Goal: Task Accomplishment & Management: Manage account settings

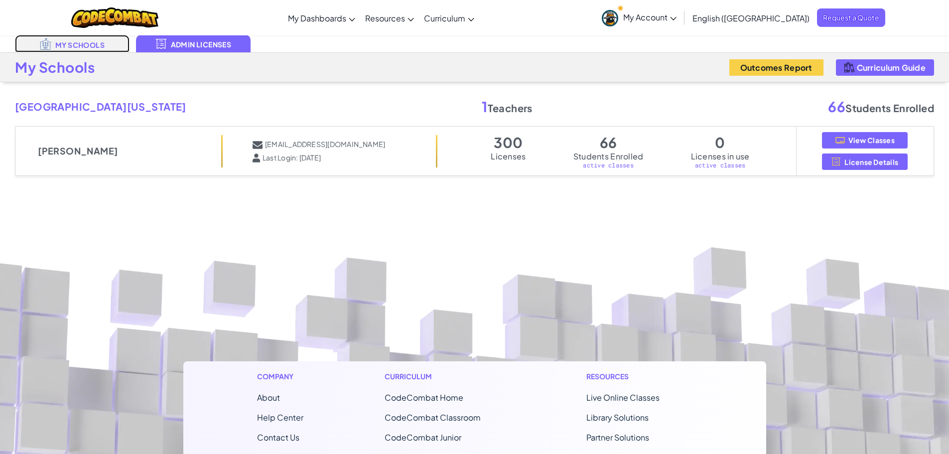
click at [72, 44] on link "My Schools" at bounding box center [72, 43] width 115 height 17
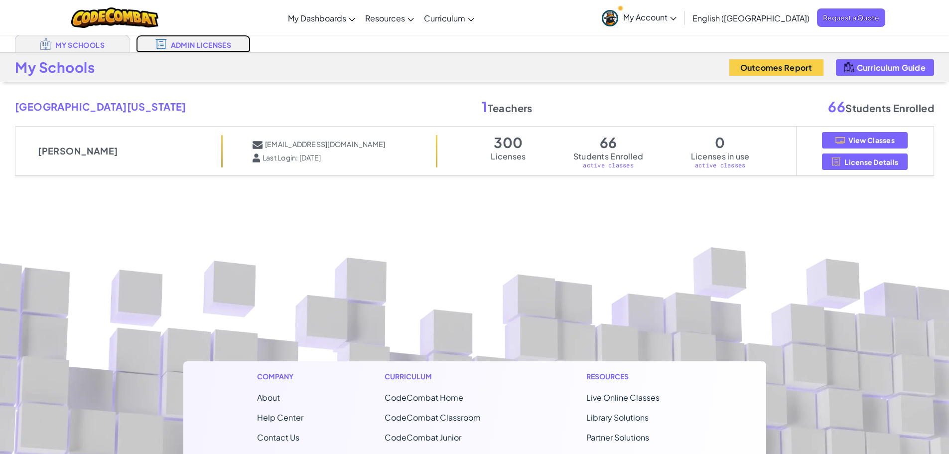
click at [194, 44] on link "Admin Licenses" at bounding box center [193, 43] width 115 height 17
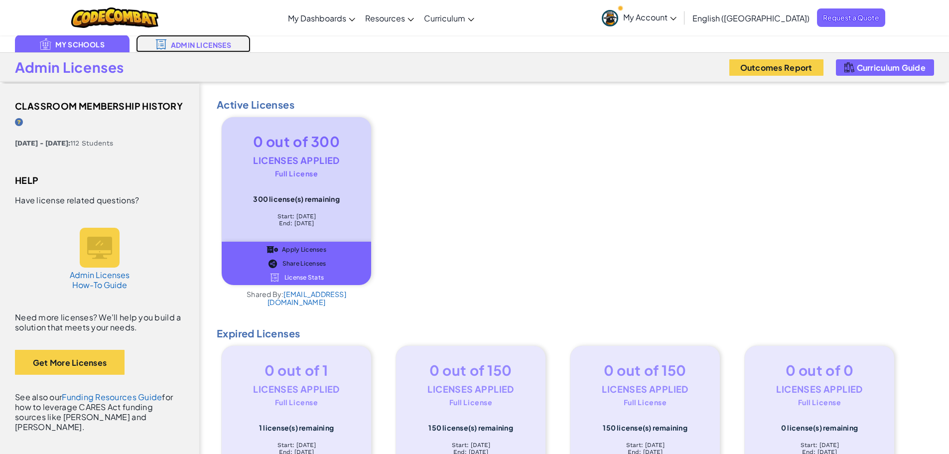
click at [190, 40] on link "Admin Licenses" at bounding box center [193, 43] width 115 height 17
click at [182, 43] on link "Admin Licenses" at bounding box center [193, 43] width 115 height 17
click at [187, 44] on link "Admin Licenses" at bounding box center [193, 43] width 115 height 17
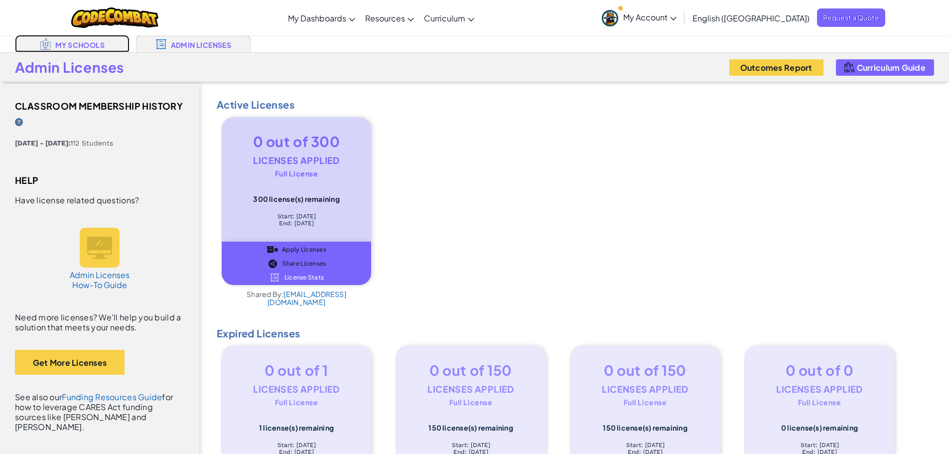
click at [75, 43] on link "My Schools" at bounding box center [72, 43] width 115 height 17
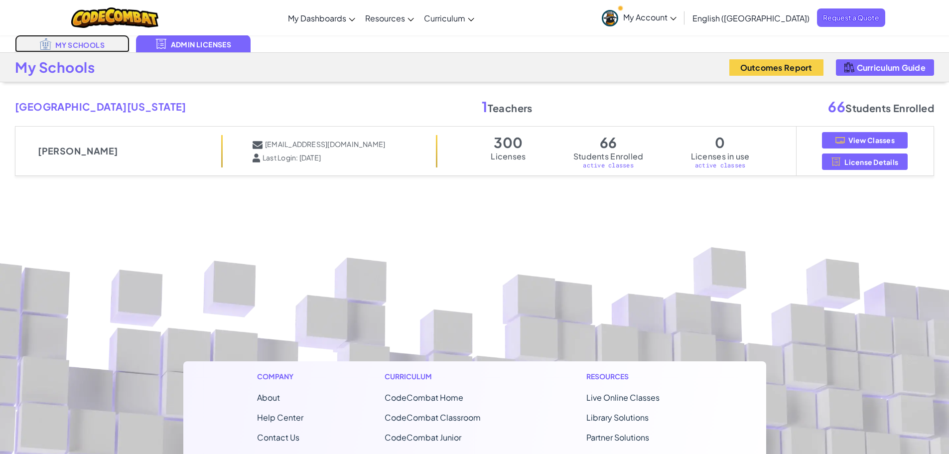
click at [92, 39] on link "My Schools" at bounding box center [72, 43] width 115 height 17
click at [83, 43] on link "My Schools" at bounding box center [72, 43] width 115 height 17
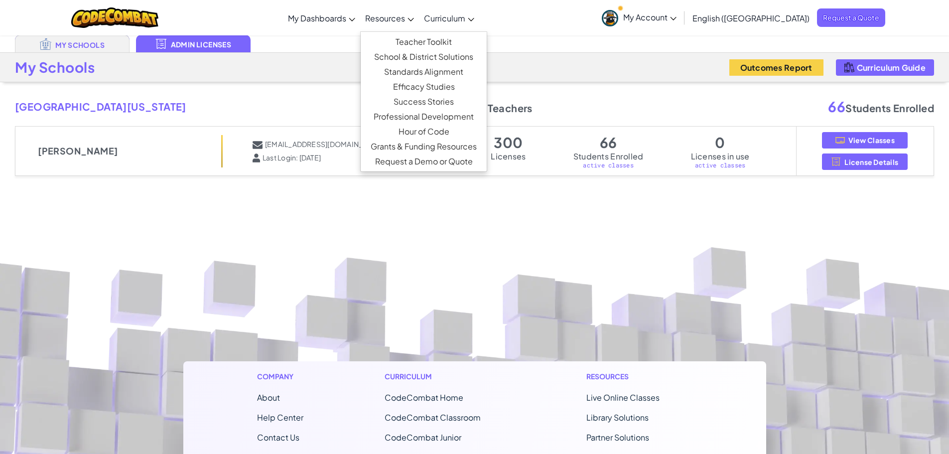
click at [405, 20] on span "Resources" at bounding box center [385, 18] width 40 height 10
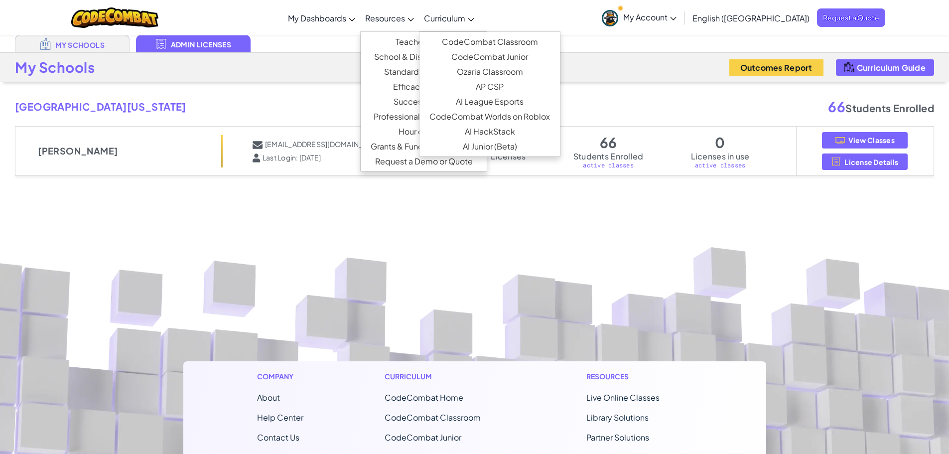
click at [465, 15] on span "Curriculum" at bounding box center [444, 18] width 41 height 10
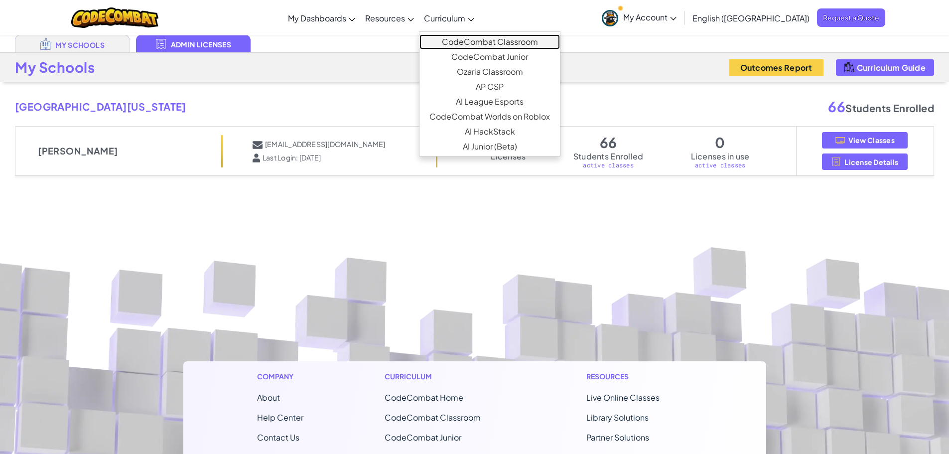
click at [514, 40] on link "CodeCombat Classroom" at bounding box center [489, 41] width 140 height 15
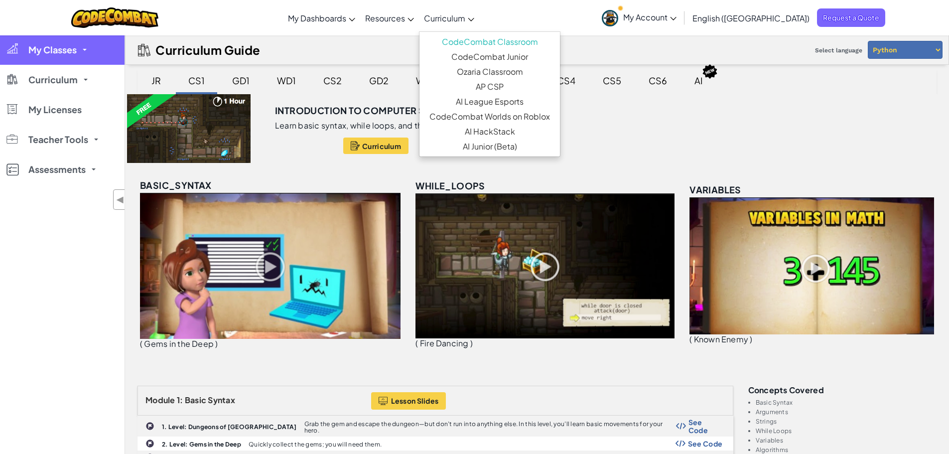
click at [75, 47] on span "My Classes" at bounding box center [52, 49] width 48 height 9
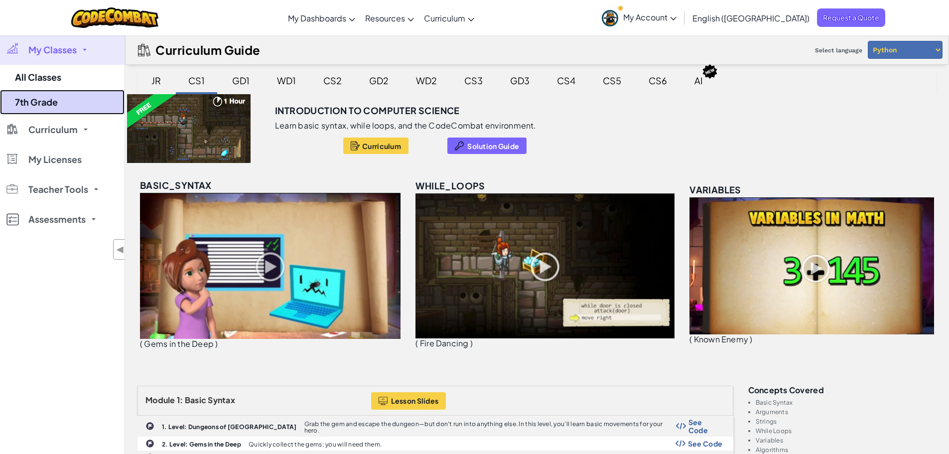
click at [50, 100] on link "7th Grade" at bounding box center [62, 102] width 125 height 25
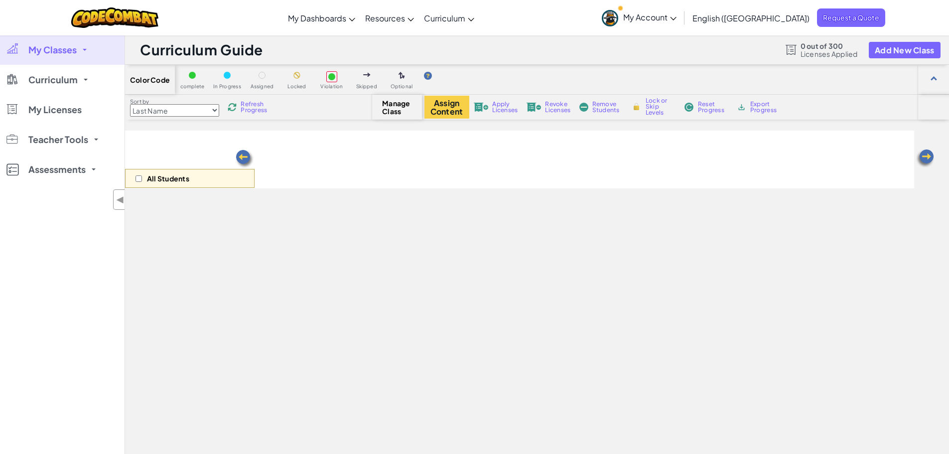
select select "560f1a9f22961295f9427742"
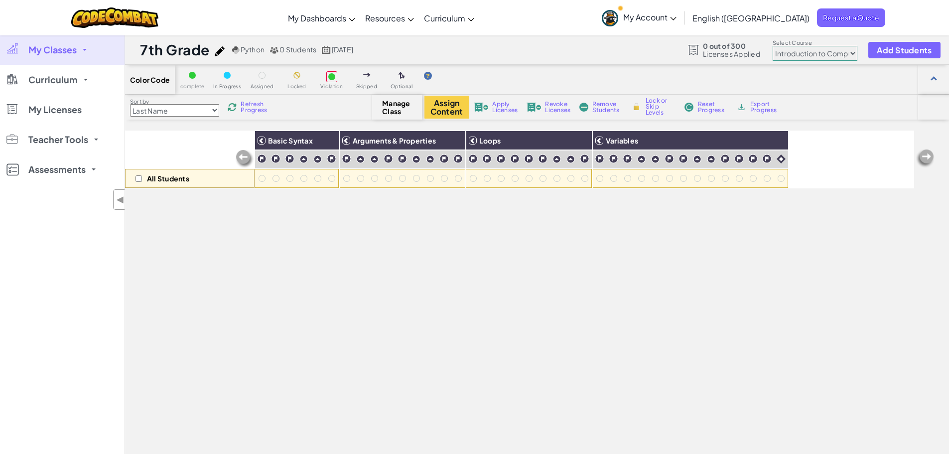
click at [841, 51] on select "Junior Introduction to Computer Science Game Development 1 Web Development 1 Co…" at bounding box center [815, 53] width 85 height 15
click at [223, 22] on div "Toggle navigation My Dashboards CodeCombat Teacher Dashboard Ozaria Teacher Das…" at bounding box center [475, 17] width 954 height 35
click at [60, 81] on span "Curriculum" at bounding box center [52, 79] width 49 height 9
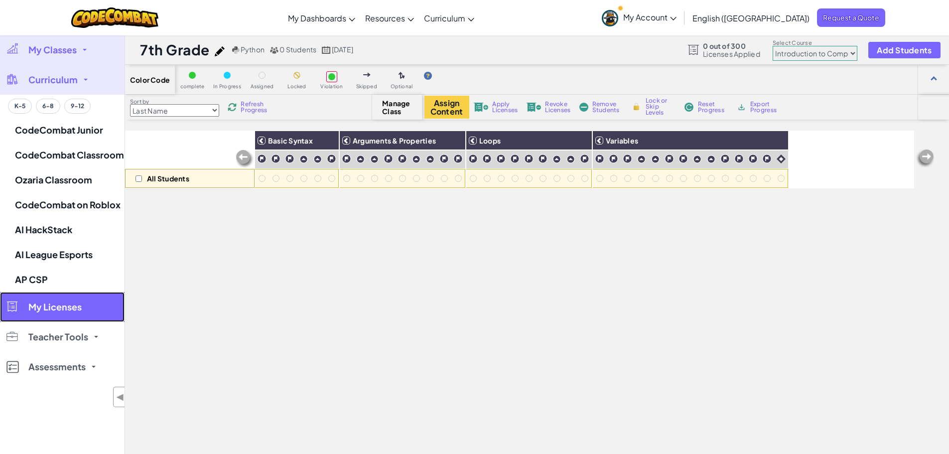
click at [70, 299] on link "My Licenses" at bounding box center [62, 307] width 125 height 30
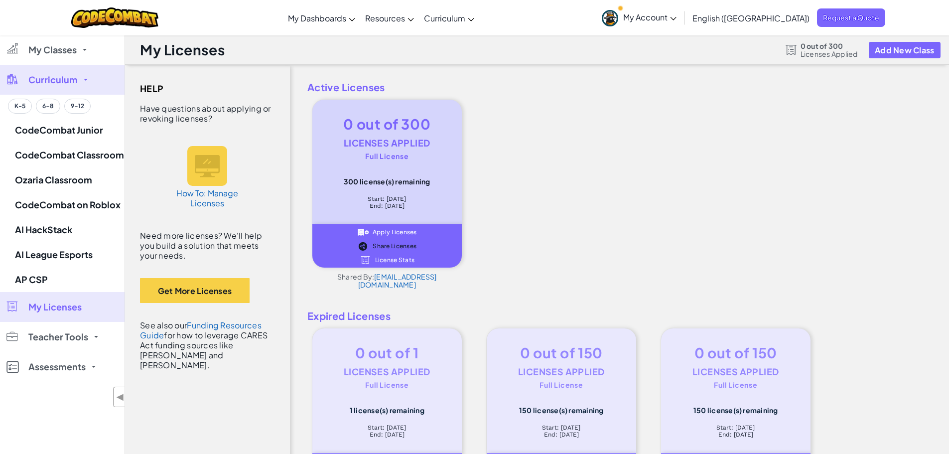
click at [85, 330] on link "Teacher Tools" at bounding box center [62, 337] width 125 height 30
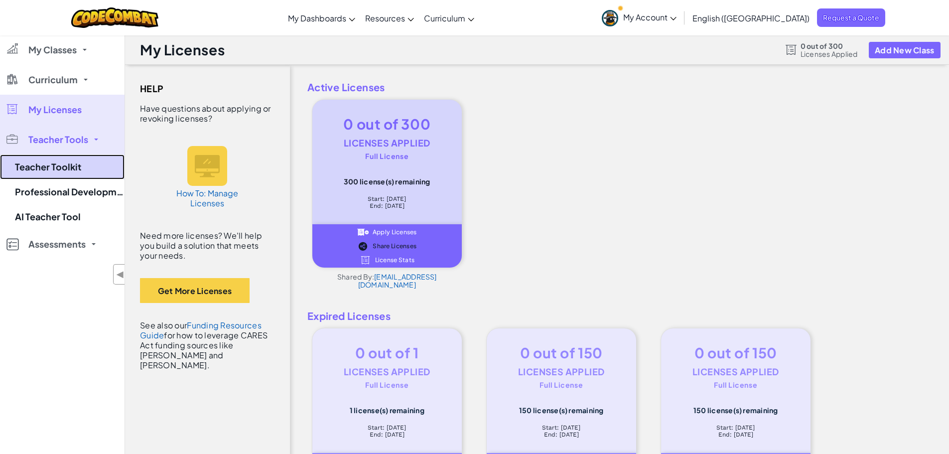
click at [79, 169] on link "Teacher Toolkit" at bounding box center [62, 166] width 125 height 25
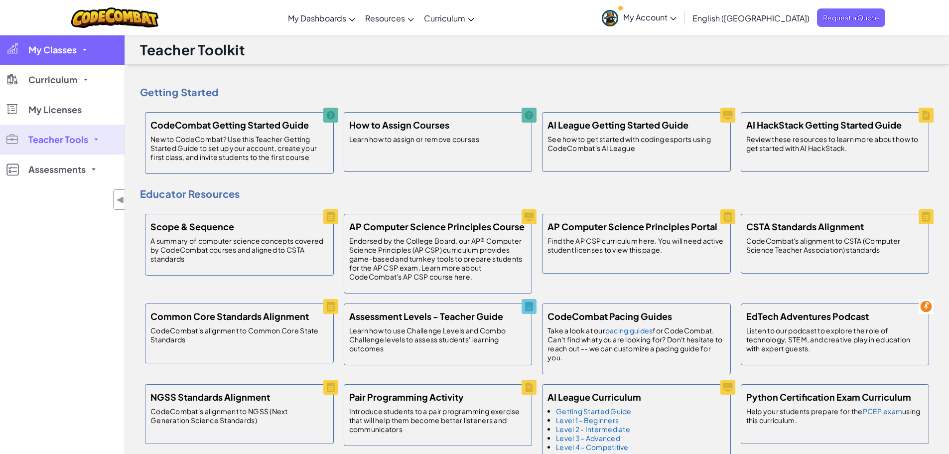
click at [56, 56] on link "My Classes" at bounding box center [62, 50] width 125 height 30
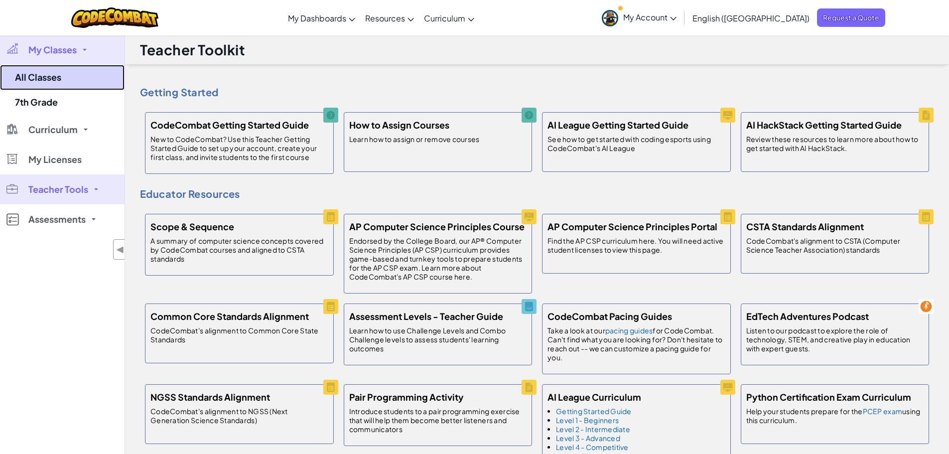
click at [52, 78] on link "All Classes" at bounding box center [62, 77] width 125 height 25
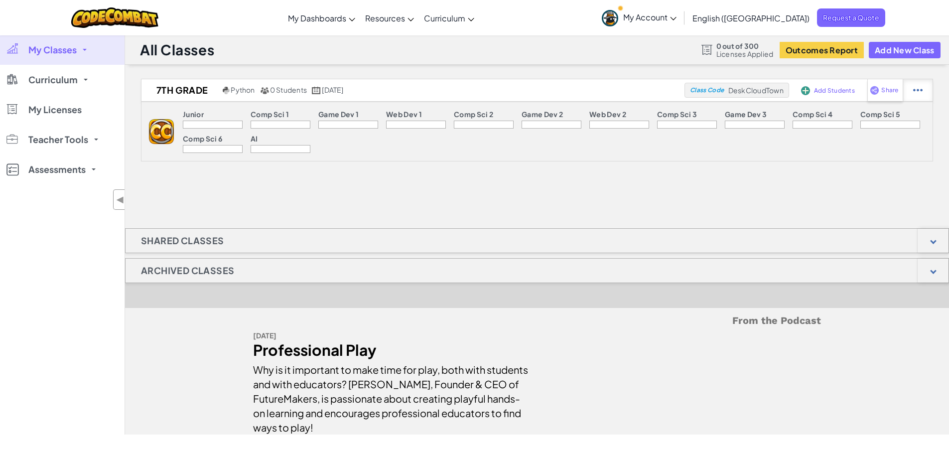
click at [917, 90] on img at bounding box center [917, 90] width 9 height 9
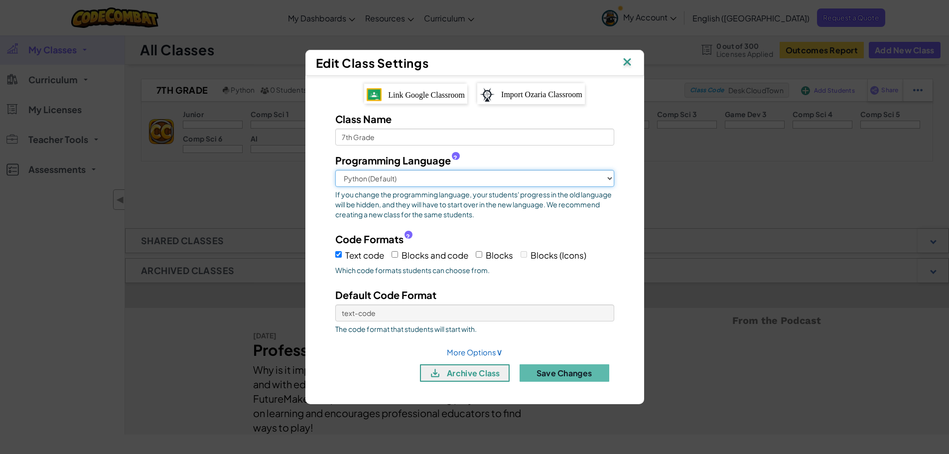
click at [408, 180] on select "Python (Default) JavaScript C++ [GEOGRAPHIC_DATA] (Experimental)" at bounding box center [474, 178] width 279 height 17
click at [322, 158] on div "Class Name 7th Grade Programming Language ? Python (Default) JavaScript C++ [GE…" at bounding box center [474, 250] width 309 height 277
drag, startPoint x: 345, startPoint y: 139, endPoint x: 328, endPoint y: 137, distance: 17.2
click at [328, 137] on div "Class Name 7th Grade" at bounding box center [475, 129] width 294 height 34
type input "5th Grade"
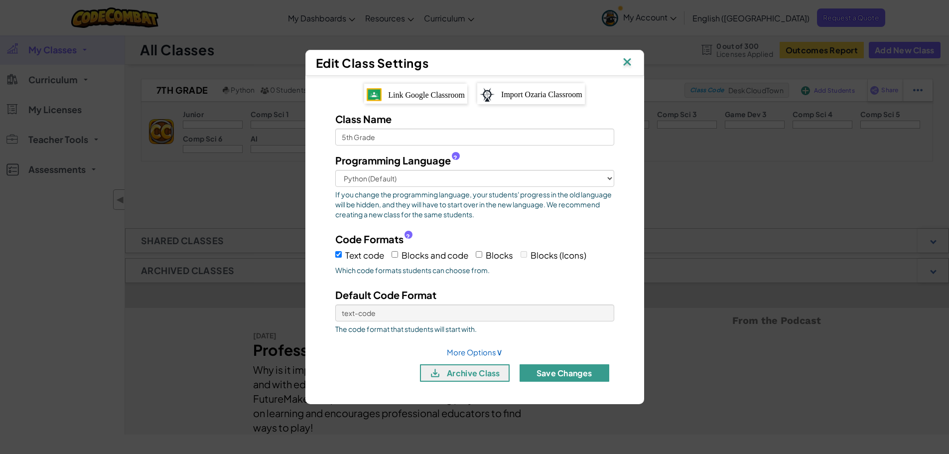
click at [562, 372] on button "Save Changes" at bounding box center [565, 372] width 90 height 17
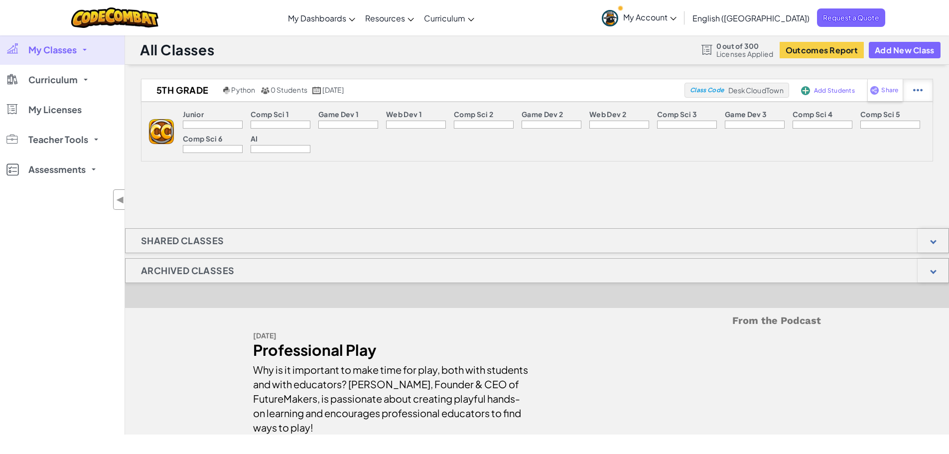
click at [919, 91] on img at bounding box center [917, 90] width 9 height 9
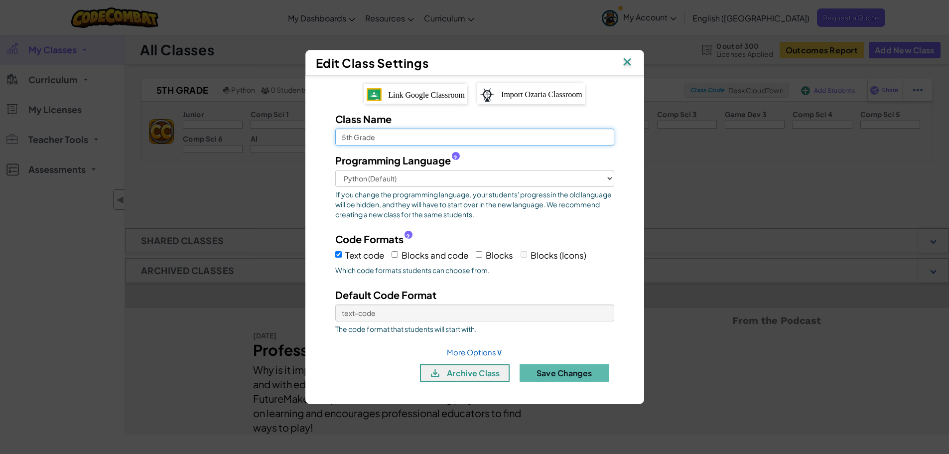
drag, startPoint x: 378, startPoint y: 139, endPoint x: 344, endPoint y: 138, distance: 33.4
click at [344, 138] on input "5th Grade" at bounding box center [474, 137] width 279 height 17
type input "5-2"
click at [575, 370] on button "Save Changes" at bounding box center [565, 372] width 90 height 17
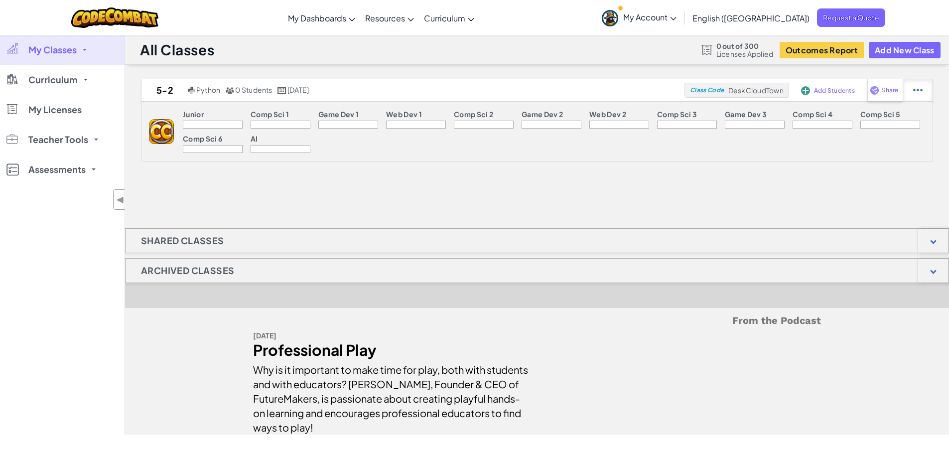
click at [928, 88] on div at bounding box center [918, 90] width 30 height 22
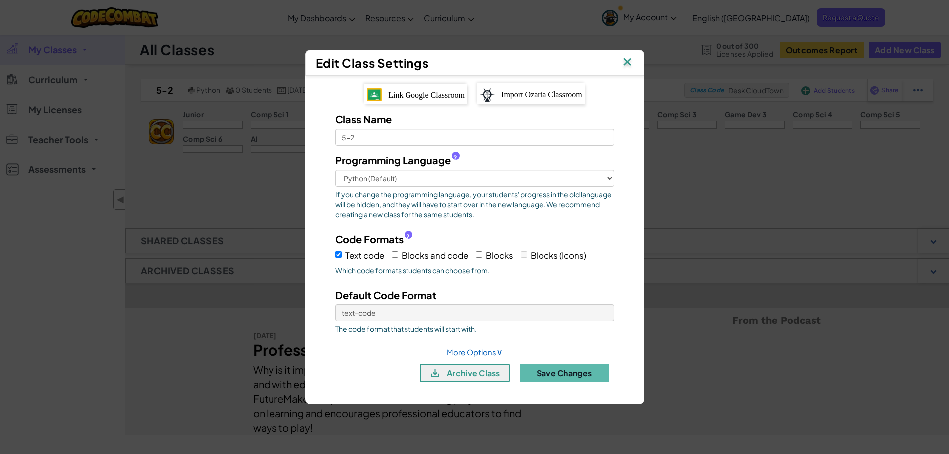
click at [409, 94] on span "Link Google Classroom" at bounding box center [426, 95] width 77 height 8
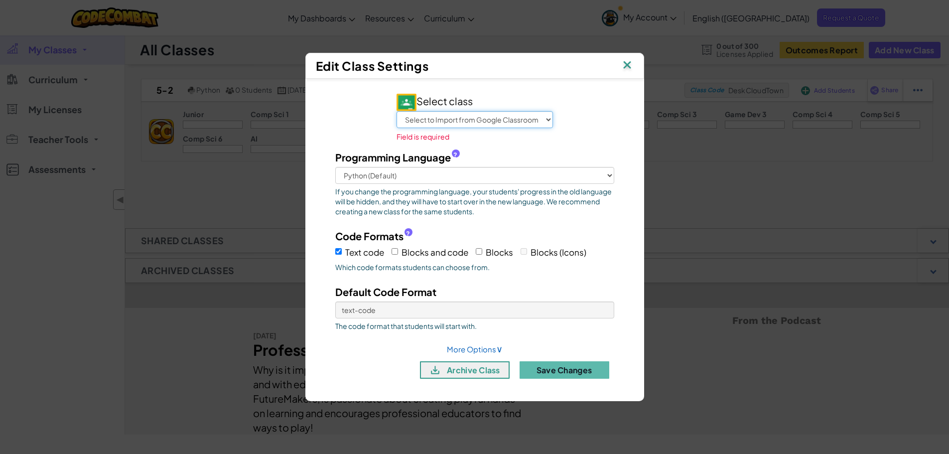
click at [501, 121] on select "Select to Import from Google Classroom CS 5-5 CS 5-3 CS 5-2 CS 5-1 CS 5-4 AP CS…" at bounding box center [475, 119] width 156 height 17
select select "805143096125"
click at [397, 118] on select "Select to Import from Google Classroom CS 5-5 CS 5-3 CS 5-2 CS 5-1 CS 5-4 AP CS…" at bounding box center [475, 119] width 156 height 17
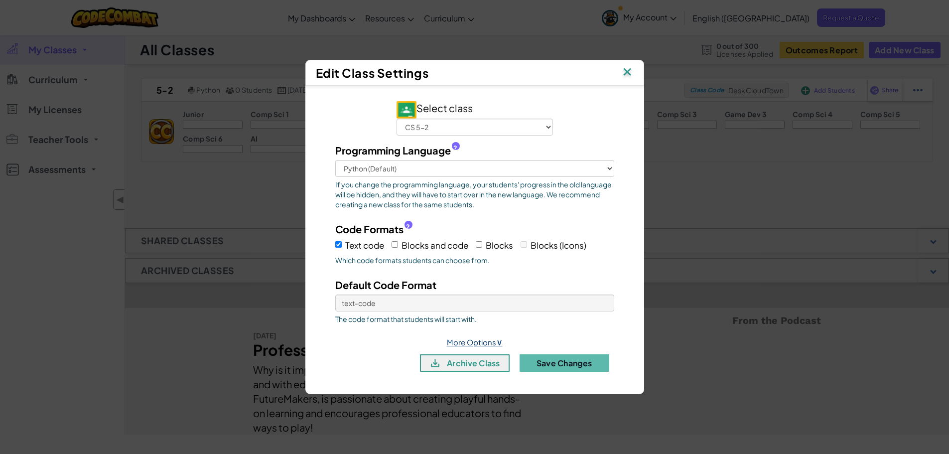
click at [494, 340] on link "More Options ∨" at bounding box center [475, 341] width 56 height 9
select select
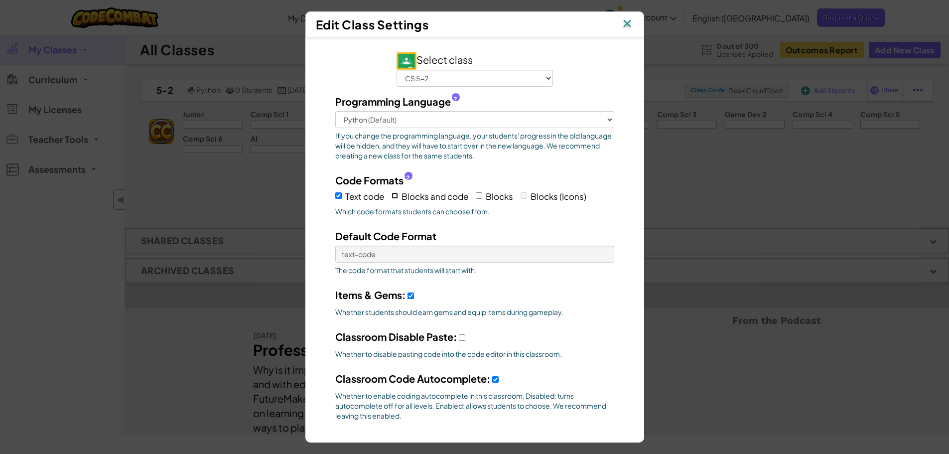
click at [392, 195] on input "Blocks and code" at bounding box center [395, 195] width 6 height 6
checkbox input "true"
select select
click at [476, 195] on input "Blocks" at bounding box center [479, 195] width 6 height 6
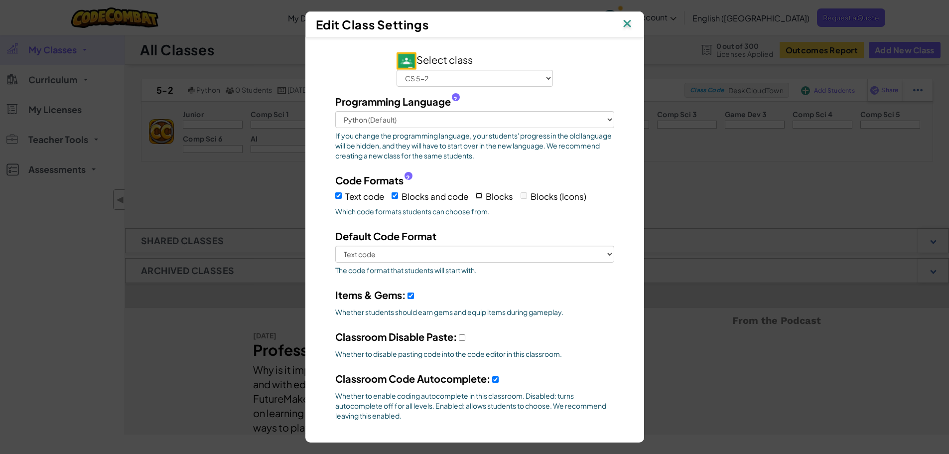
checkbox input "true"
select select
click at [435, 251] on select "Text code Blocks and code Blocks" at bounding box center [474, 254] width 279 height 17
select select "blocks-and-code"
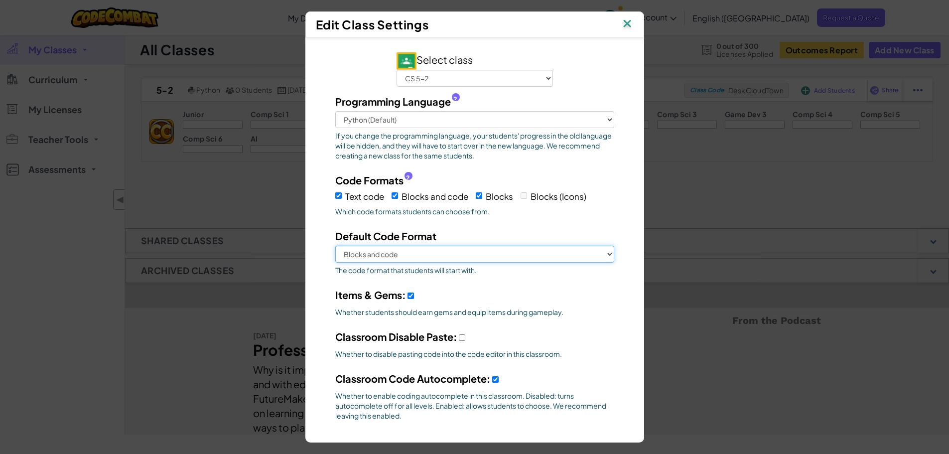
click at [335, 246] on select "Text code Blocks and code Blocks" at bounding box center [474, 254] width 279 height 17
select select
click at [414, 253] on select "Text code Blocks and code Blocks" at bounding box center [474, 254] width 279 height 17
select select "blocks-text"
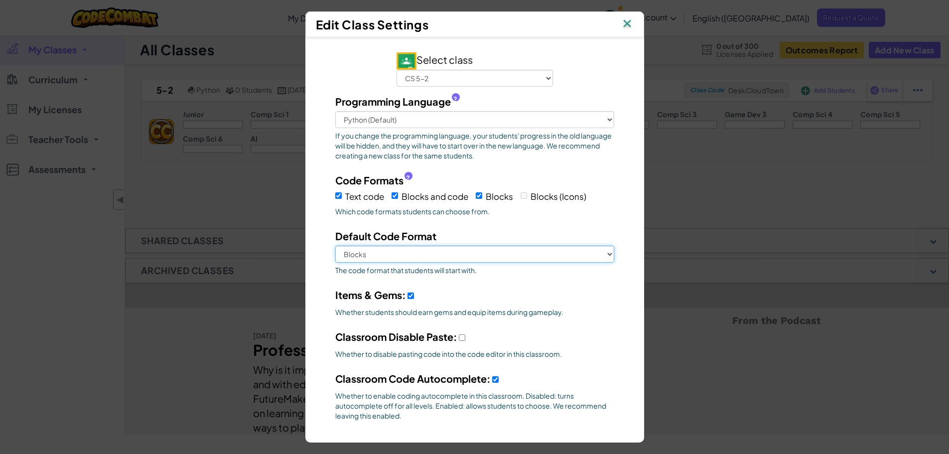
click at [335, 246] on select "Text code Blocks and code Blocks" at bounding box center [474, 254] width 279 height 17
select select
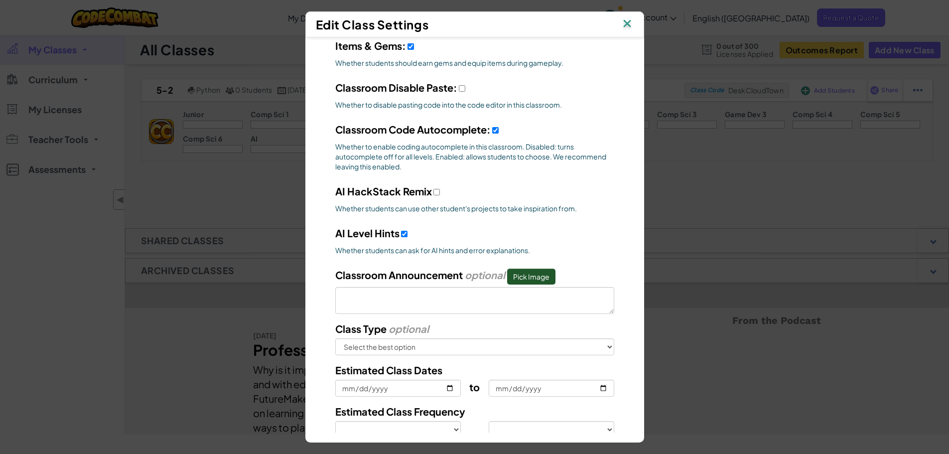
scroll to position [327, 0]
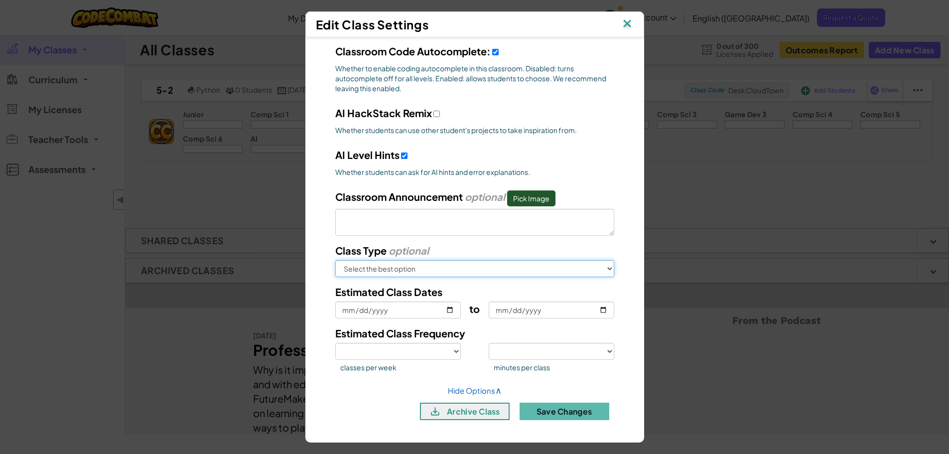
click at [411, 273] on select "Select the best option In School After School Online Camp Homeschool Other" at bounding box center [474, 268] width 279 height 17
select select "in-school"
click at [335, 260] on select "Select the best option In School After School Online Camp Homeschool Other" at bounding box center [474, 268] width 279 height 17
select select
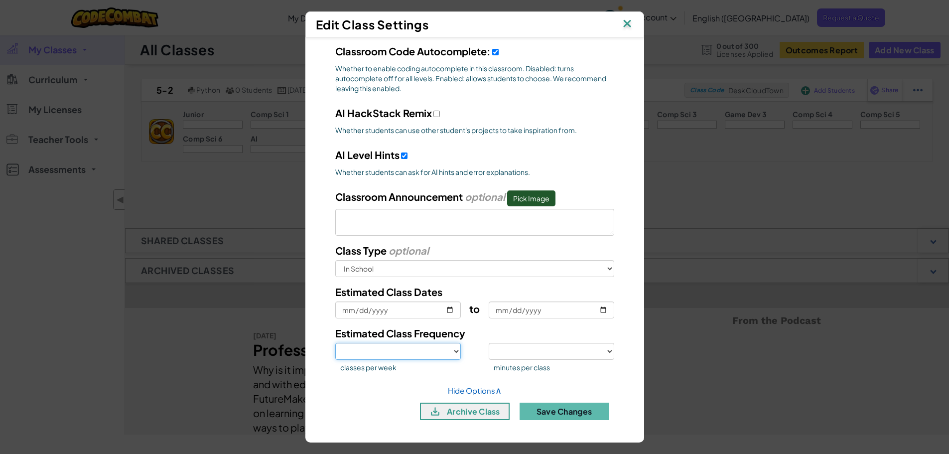
click at [448, 352] on select "1 2 3 4 5" at bounding box center [398, 351] width 126 height 17
select select "2"
click at [335, 343] on select "1 2 3 4 5" at bounding box center [398, 351] width 126 height 17
click at [545, 353] on select "<30 30 50 75 >75" at bounding box center [552, 351] width 126 height 17
select select "30"
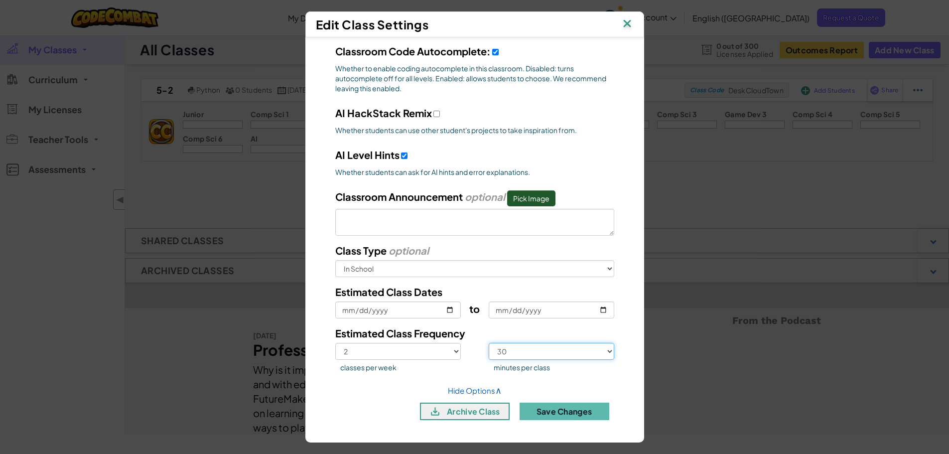
click at [489, 343] on select "<30 30 50 75 >75" at bounding box center [552, 351] width 126 height 17
click at [518, 356] on select "<30 30 50 75 >75" at bounding box center [552, 351] width 126 height 17
click at [411, 368] on span "classes per week" at bounding box center [400, 367] width 121 height 10
click at [443, 309] on input "Estimated Class Dates" at bounding box center [398, 309] width 126 height 17
type input "[DATE]"
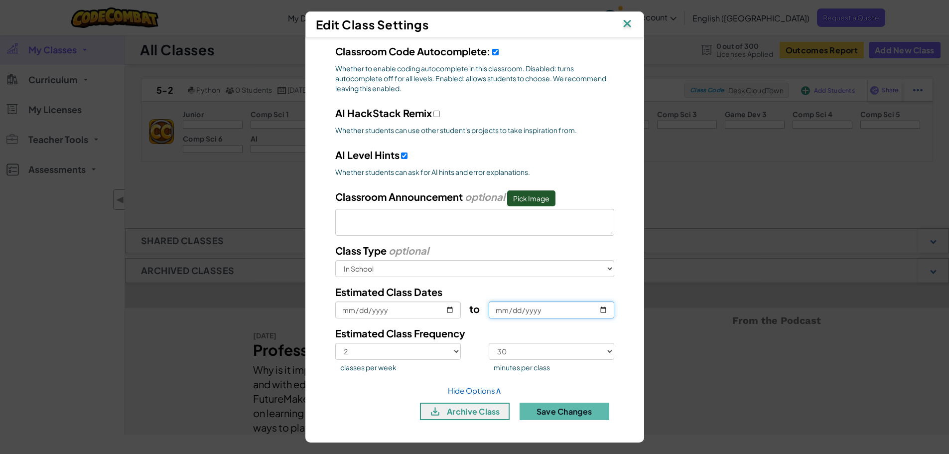
click at [601, 309] on input "to" at bounding box center [552, 309] width 126 height 17
click at [598, 307] on input "[DATE]" at bounding box center [552, 309] width 126 height 17
type input "[DATE]"
click at [558, 414] on button "Save Changes" at bounding box center [565, 411] width 90 height 17
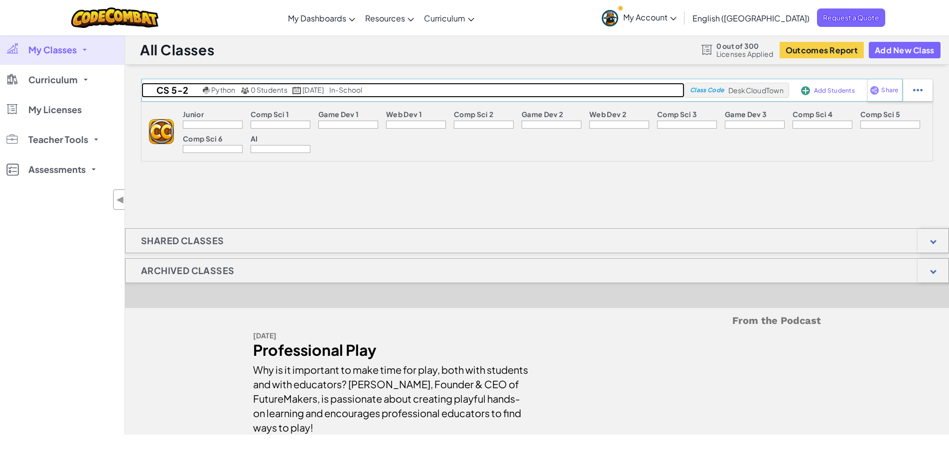
click at [256, 91] on span "0 Students" at bounding box center [269, 89] width 37 height 9
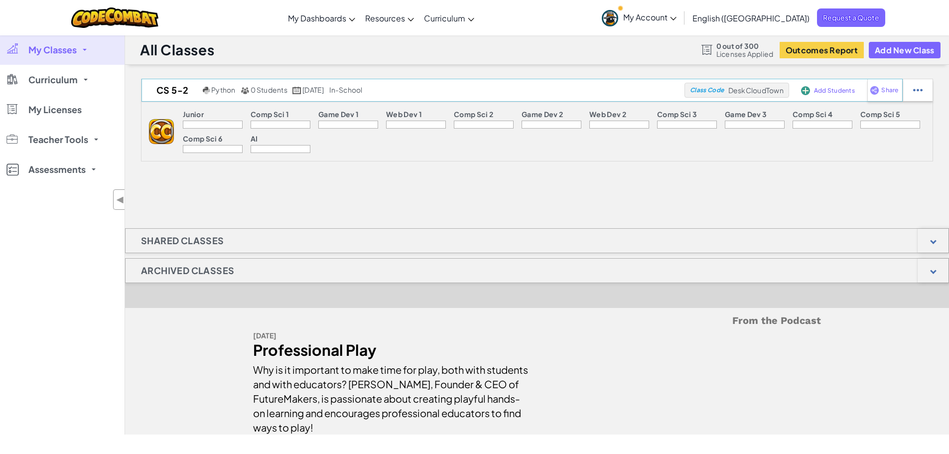
select select "560f1a9f22961295f9427742"
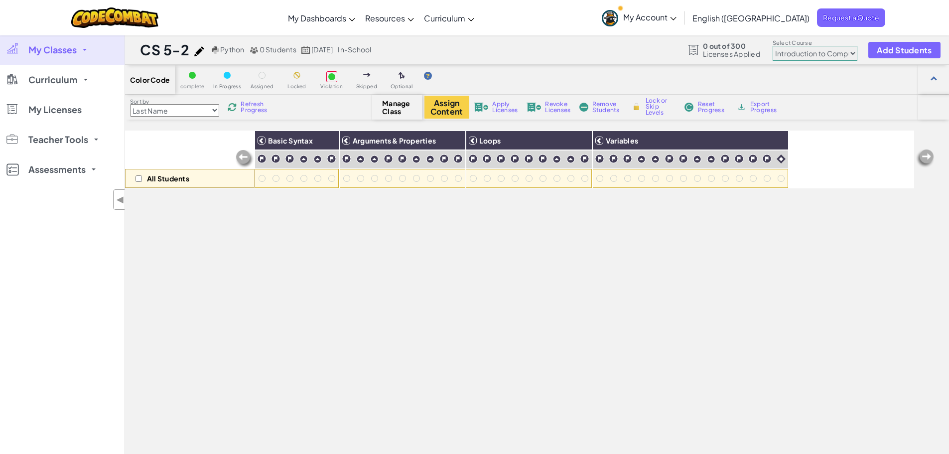
click at [57, 47] on span "My Classes" at bounding box center [52, 49] width 48 height 9
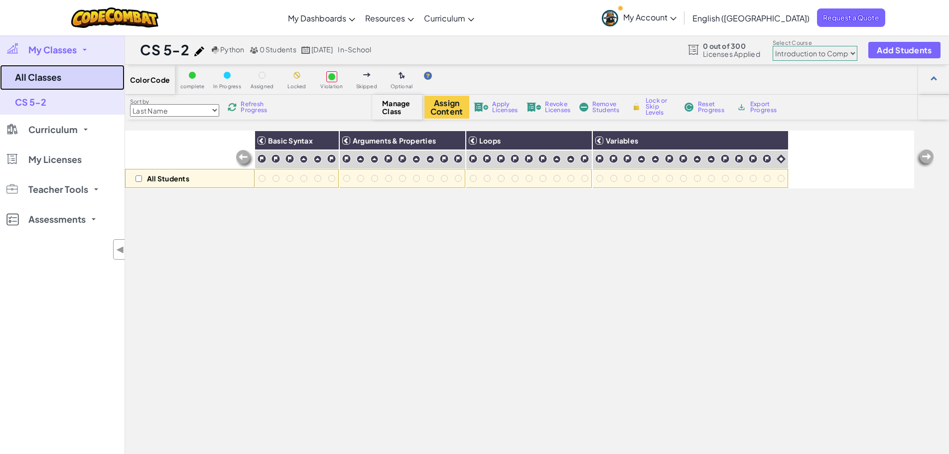
click at [43, 75] on link "All Classes" at bounding box center [62, 77] width 125 height 25
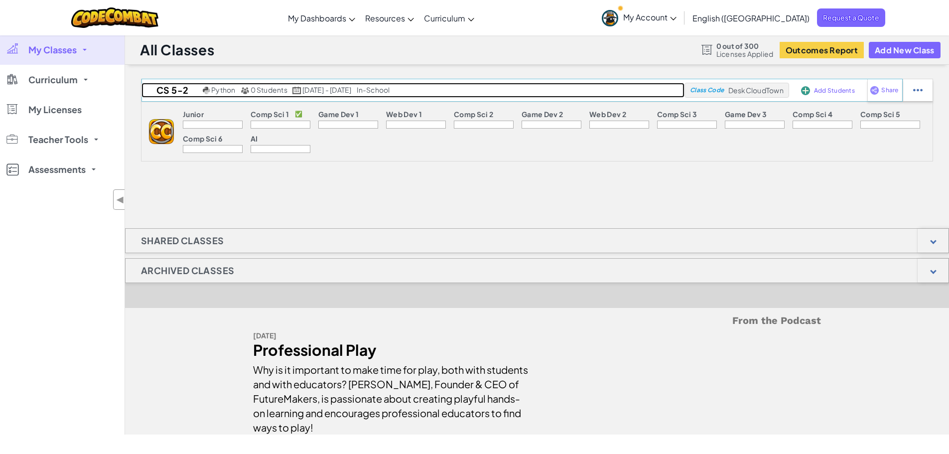
click at [310, 90] on span "[DATE] - [DATE]" at bounding box center [326, 89] width 49 height 9
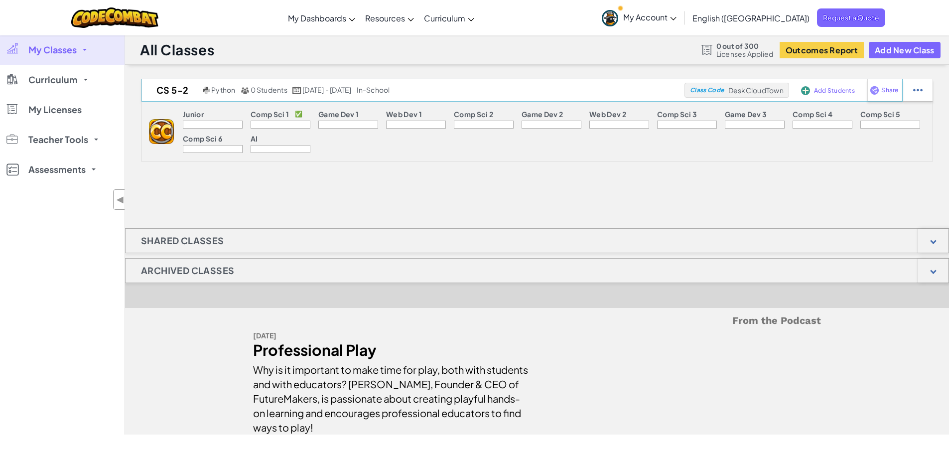
select select "560f1a9f22961295f9427742"
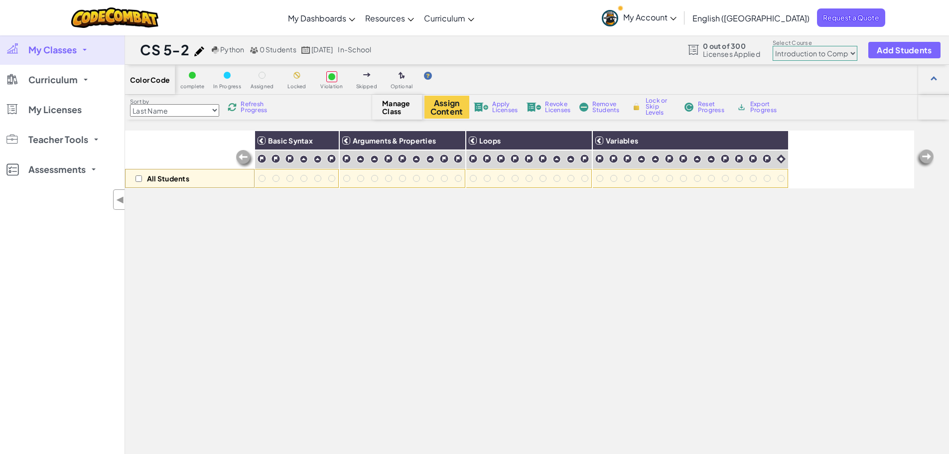
click at [262, 107] on span "Refresh Progress" at bounding box center [256, 107] width 31 height 12
click at [813, 57] on select "Junior Introduction to Computer Science Game Development 1 Web Development 1 Co…" at bounding box center [815, 53] width 85 height 15
click at [773, 46] on select "Junior Introduction to Computer Science Game Development 1 Web Development 1 Co…" at bounding box center [815, 53] width 85 height 15
click at [818, 54] on select "Junior Introduction to Computer Science Game Development 1 Web Development 1 Co…" at bounding box center [815, 53] width 85 height 15
click at [773, 46] on select "Junior Introduction to Computer Science Game Development 1 Web Development 1 Co…" at bounding box center [815, 53] width 85 height 15
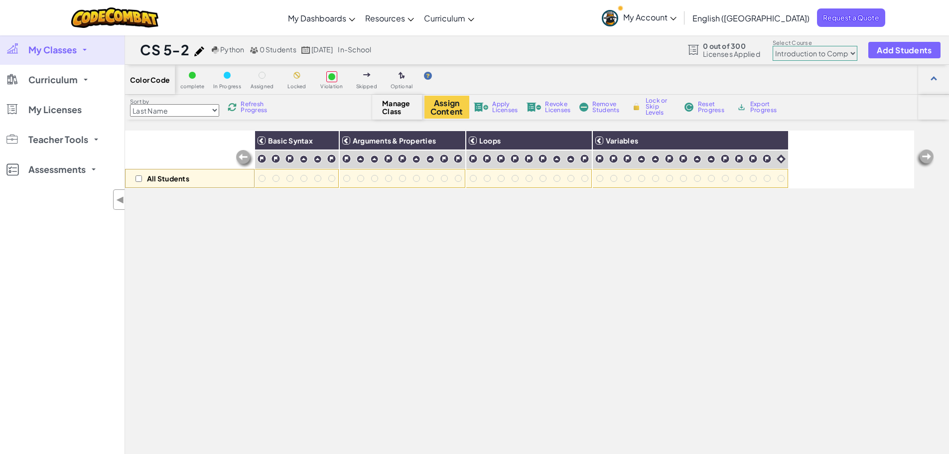
click at [399, 110] on span "Manage Class" at bounding box center [396, 107] width 29 height 16
click at [496, 106] on span "Apply Licenses" at bounding box center [504, 107] width 25 height 12
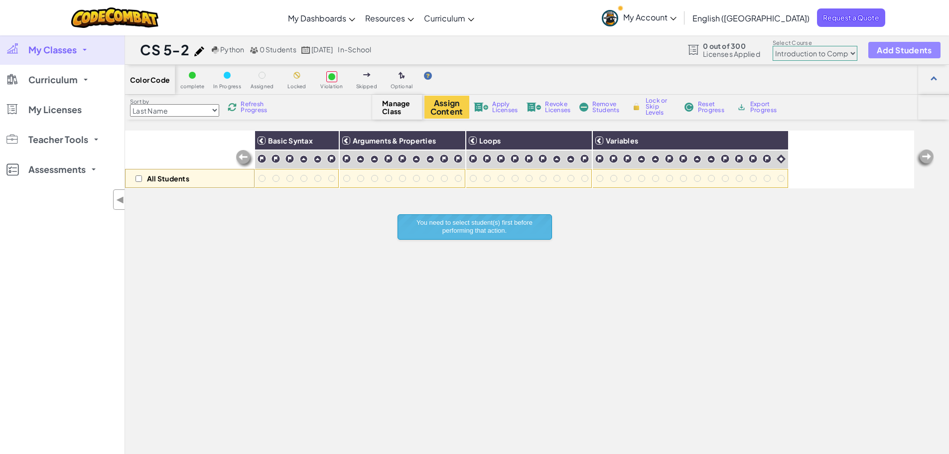
click at [894, 47] on span "Add Students" at bounding box center [904, 50] width 55 height 8
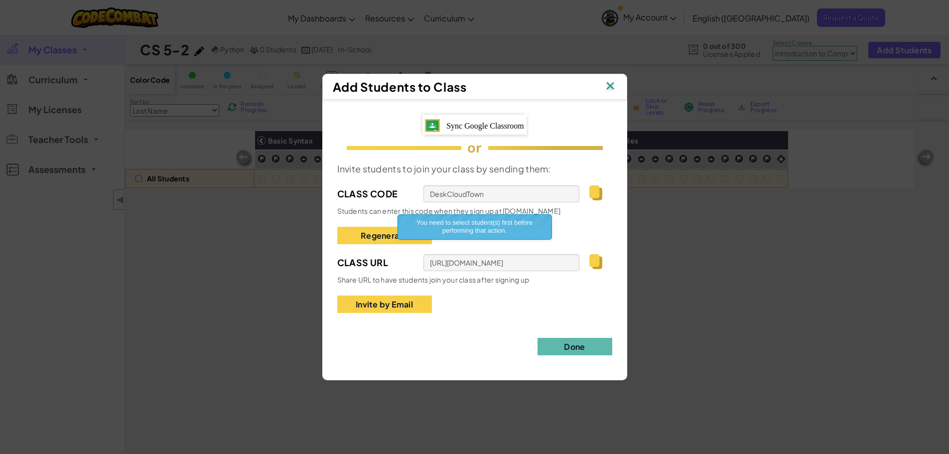
click at [484, 124] on span "Sync Google Classroom" at bounding box center [485, 126] width 78 height 8
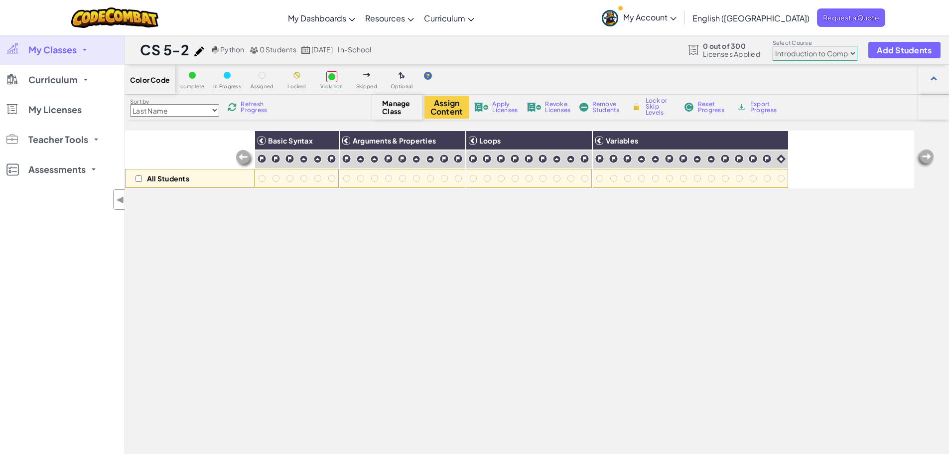
click at [721, 47] on span "0 out of 300" at bounding box center [731, 46] width 57 height 8
click at [929, 76] on div at bounding box center [933, 79] width 31 height 29
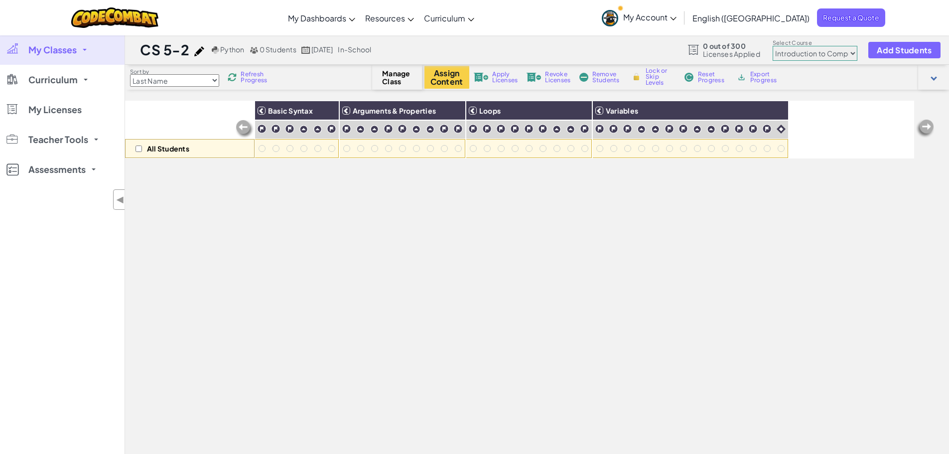
click at [929, 76] on div at bounding box center [933, 77] width 31 height 25
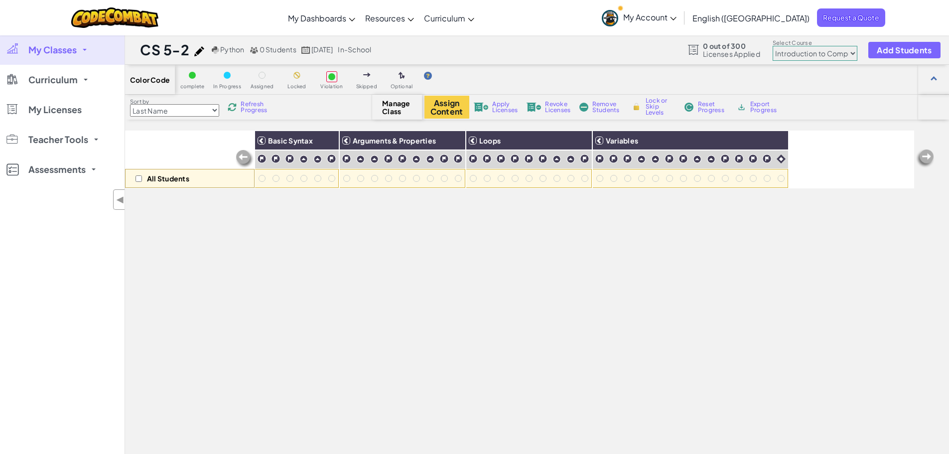
click at [266, 48] on span "0 Students" at bounding box center [278, 49] width 37 height 9
click at [809, 54] on select "Junior Introduction to Computer Science Game Development 1 Web Development 1 Co…" at bounding box center [815, 53] width 85 height 15
click at [773, 46] on select "Junior Introduction to Computer Science Game Development 1 Web Development 1 Co…" at bounding box center [815, 53] width 85 height 15
click at [57, 50] on span "My Classes" at bounding box center [52, 49] width 48 height 9
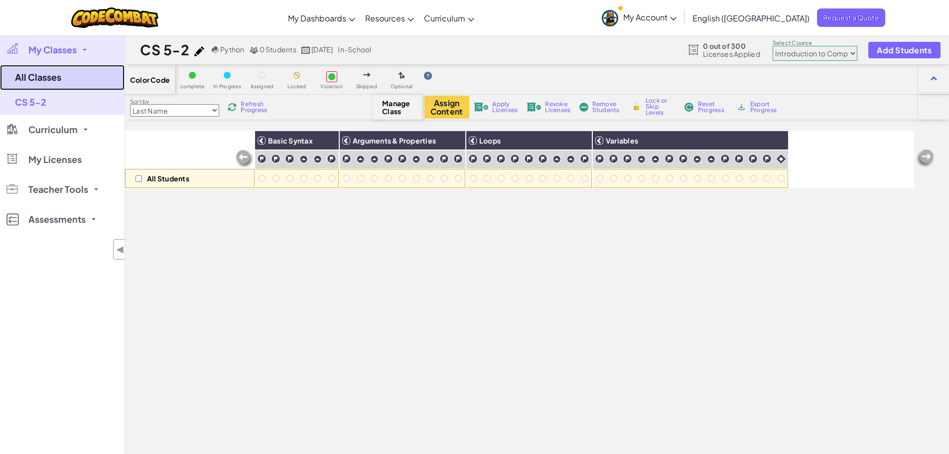
click at [49, 76] on link "All Classes" at bounding box center [62, 77] width 125 height 25
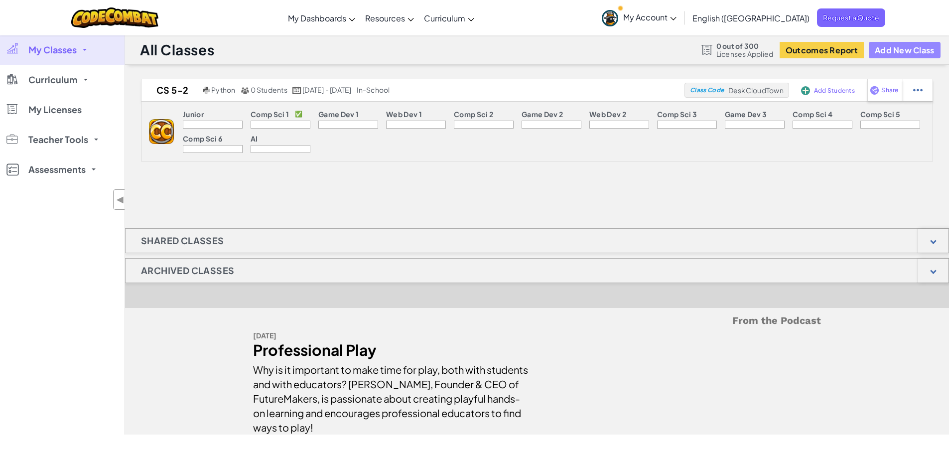
click at [890, 49] on button "Add New Class" at bounding box center [905, 50] width 72 height 16
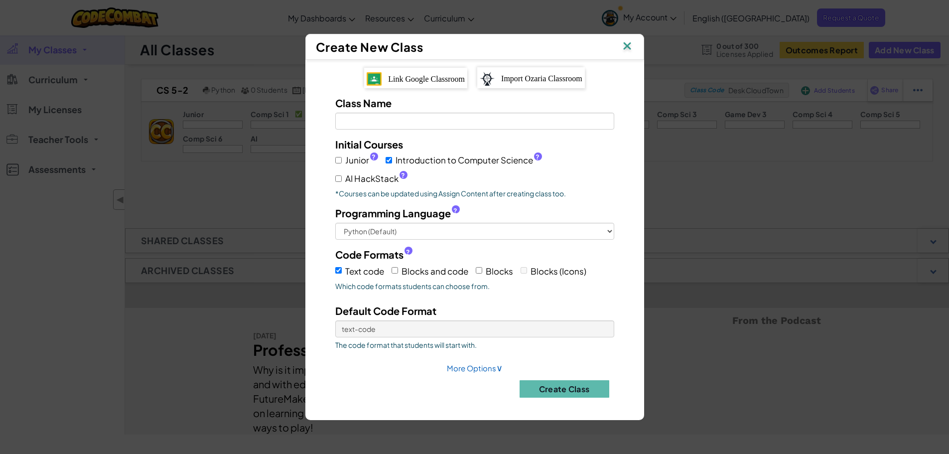
click at [421, 78] on span "Link Google Classroom" at bounding box center [426, 79] width 77 height 8
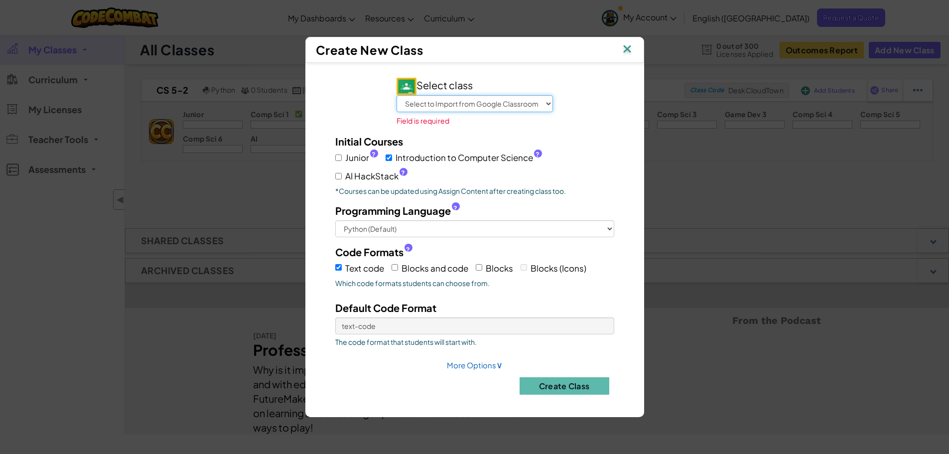
click at [469, 100] on select "Select to Import from Google Classroom CS 5-5 CS 5-3 CS 5-2 CS 5-1 CS 5-4 AP CS…" at bounding box center [475, 103] width 156 height 17
select select "805142124737"
click at [397, 102] on select "Select to Import from Google Classroom CS 5-5 CS 5-3 CS 5-2 CS 5-1 CS 5-4 AP CS…" at bounding box center [475, 103] width 156 height 17
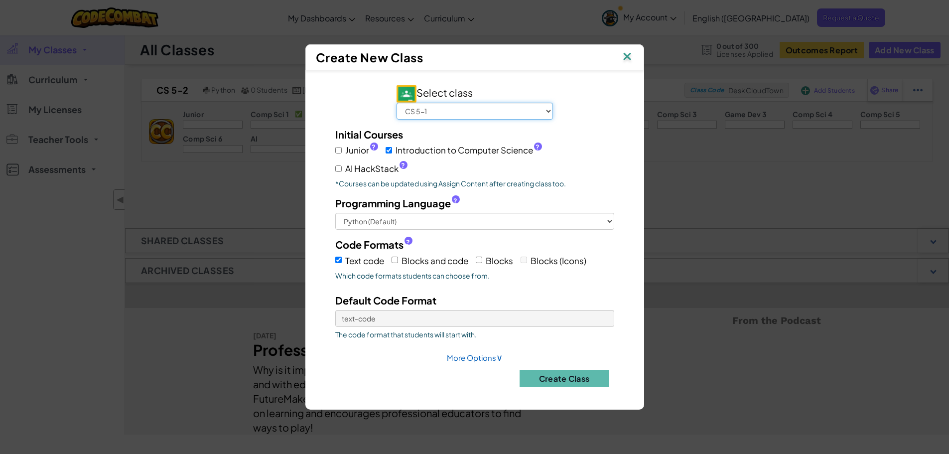
scroll to position [50, 0]
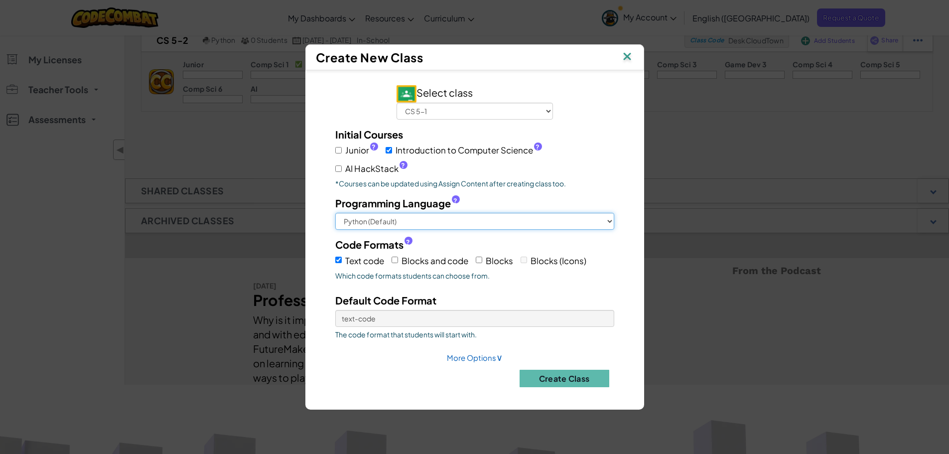
click at [418, 218] on select "Python (Default) JavaScript C++ [GEOGRAPHIC_DATA] (Experimental)" at bounding box center [474, 221] width 279 height 17
click at [335, 213] on select "Python (Default) JavaScript C++ [GEOGRAPHIC_DATA] (Experimental)" at bounding box center [474, 221] width 279 height 17
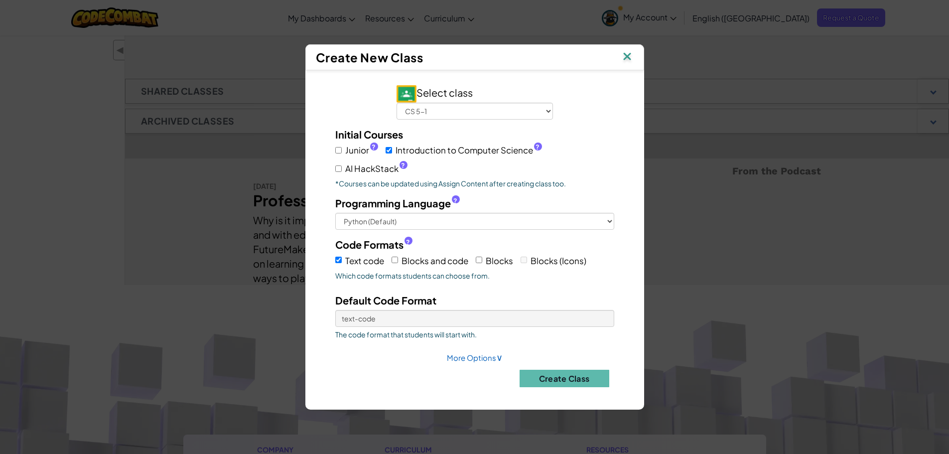
drag, startPoint x: 425, startPoint y: 260, endPoint x: 446, endPoint y: 260, distance: 20.4
click at [425, 260] on span "Blocks and code" at bounding box center [435, 260] width 67 height 11
click at [398, 260] on input "Blocks and code" at bounding box center [395, 260] width 6 height 6
checkbox input "true"
click at [484, 259] on label "Blocks" at bounding box center [494, 260] width 37 height 15
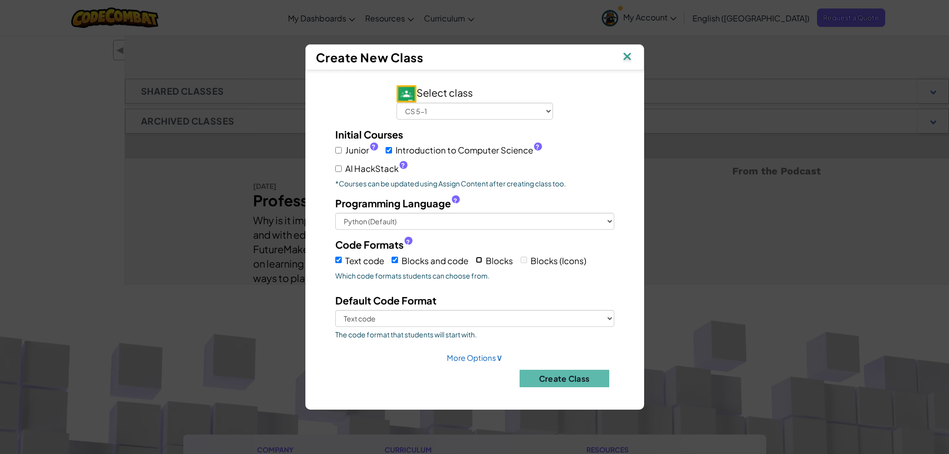
click at [482, 259] on input "Blocks" at bounding box center [479, 260] width 6 height 6
checkbox input "true"
click at [403, 316] on select "Text code Blocks and code Blocks" at bounding box center [474, 318] width 279 height 17
select select "blocks-text"
click at [335, 310] on select "Text code Blocks and code Blocks" at bounding box center [474, 318] width 279 height 17
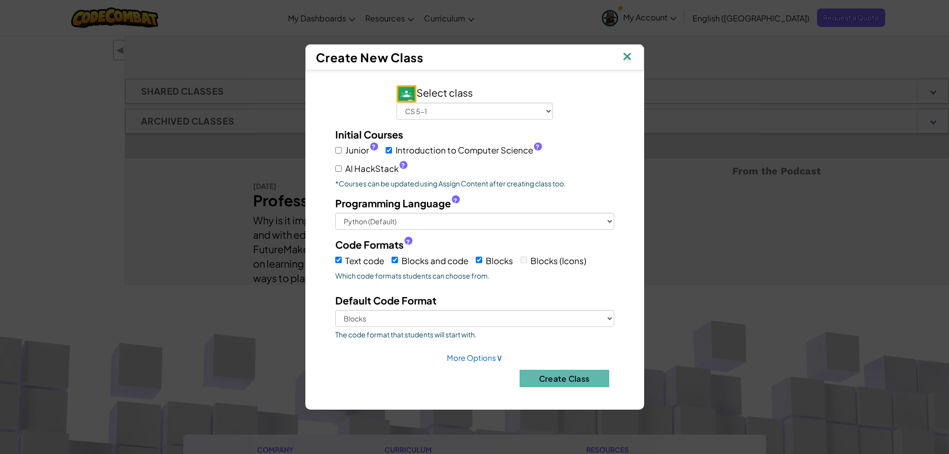
click at [458, 354] on link "More Options ∨" at bounding box center [475, 357] width 56 height 9
select select
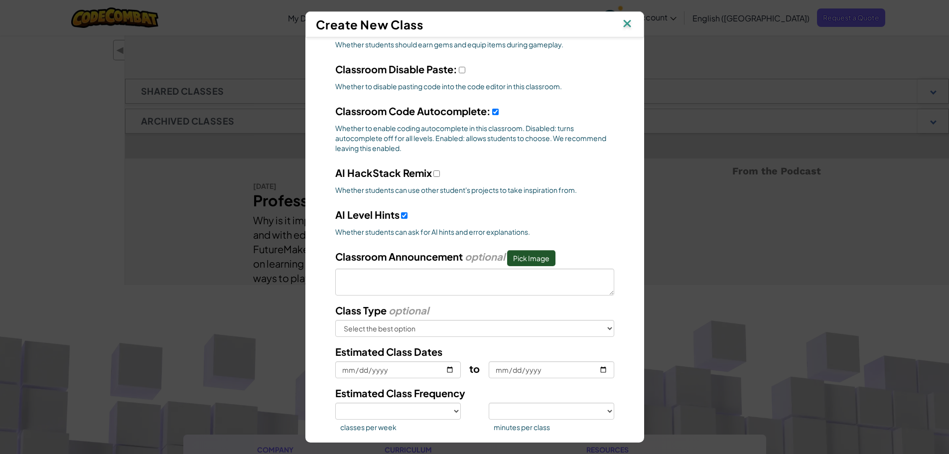
scroll to position [359, 0]
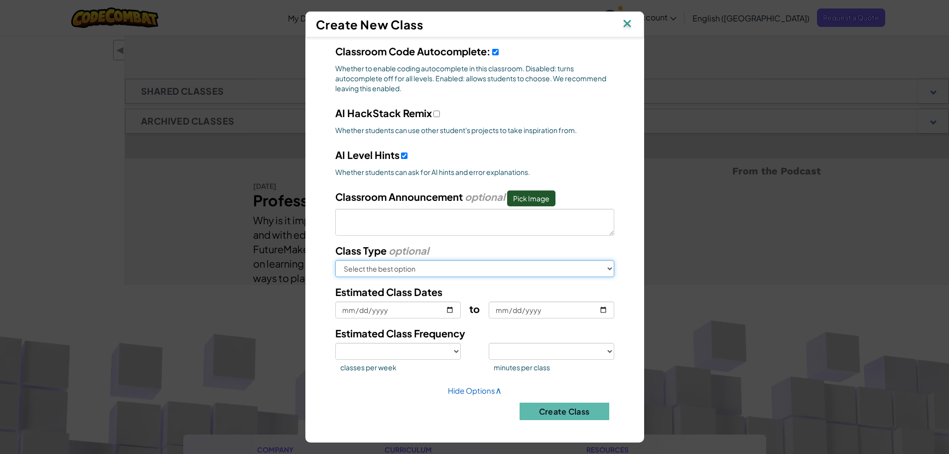
click at [465, 268] on select "Select the best option In School After School Online Camp Homeschool Other" at bounding box center [474, 268] width 279 height 17
select select "in-school"
click at [335, 260] on select "Select the best option In School After School Online Camp Homeschool Other" at bounding box center [474, 268] width 279 height 17
select select
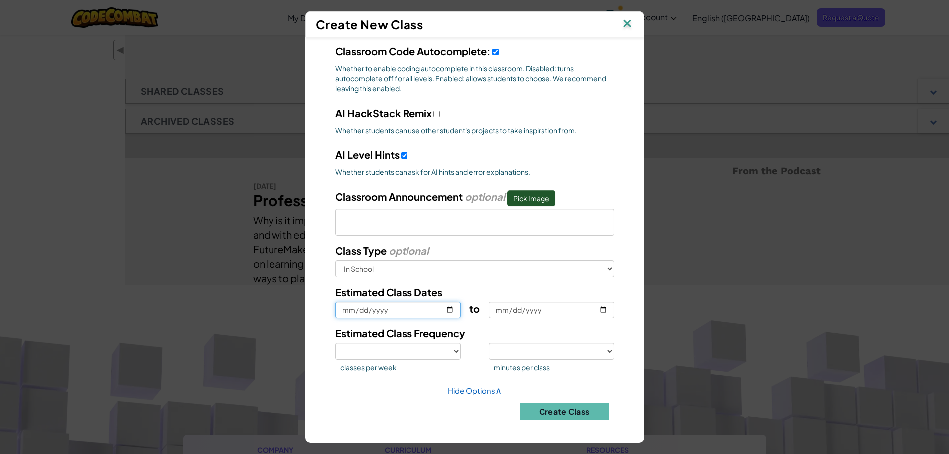
click at [446, 306] on input "Estimated Class Dates" at bounding box center [398, 309] width 126 height 17
type input "[DATE]"
select select
type input "[DATE]"
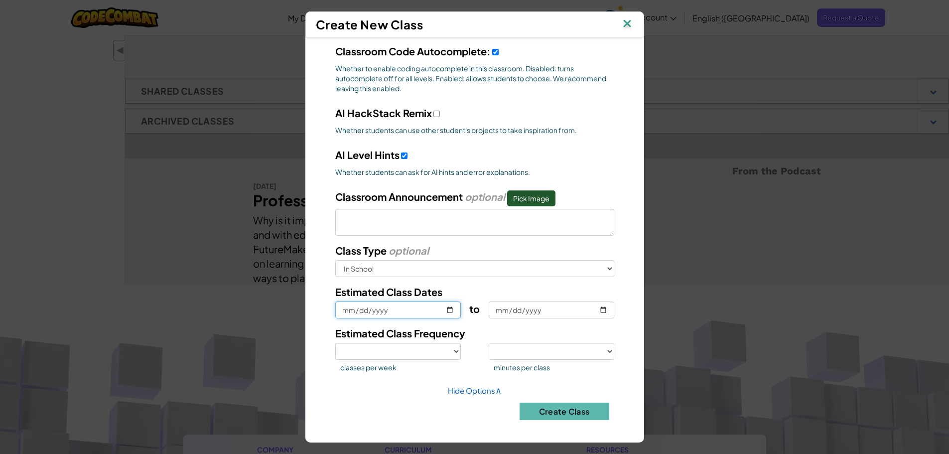
select select
type input "[DATE]"
select select
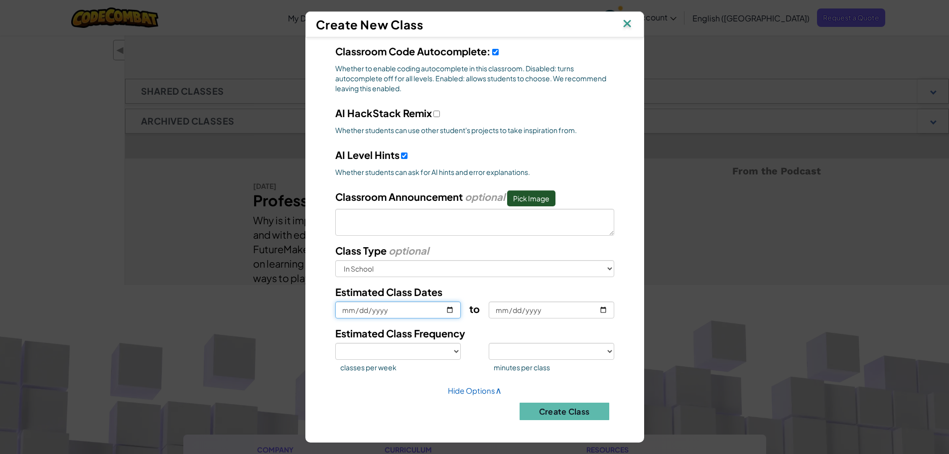
type input "[DATE]"
select select
type input "[DATE]"
select select
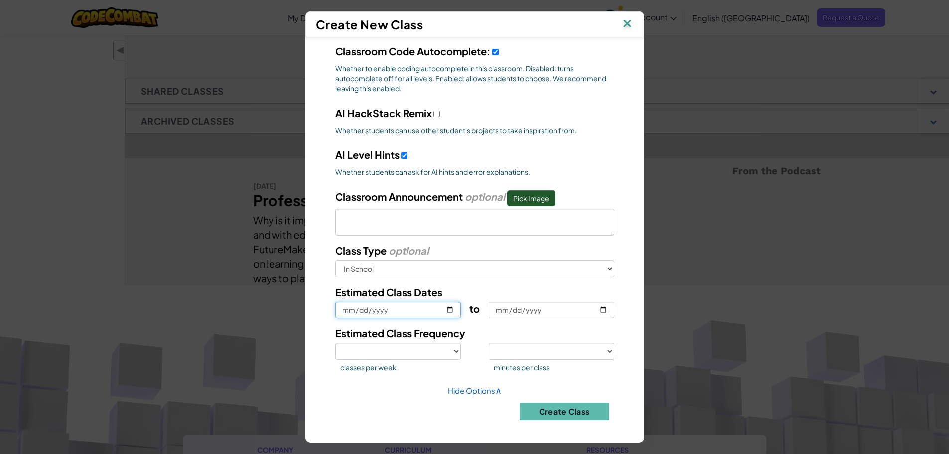
select select
type input "[DATE]"
select select
type input "[DATE]"
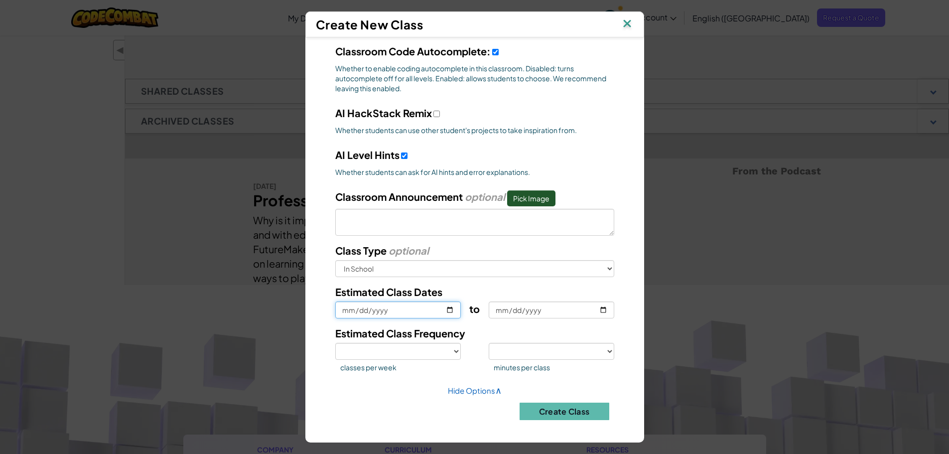
select select
click at [597, 308] on input "to" at bounding box center [552, 309] width 126 height 17
type input "[DATE]"
select select
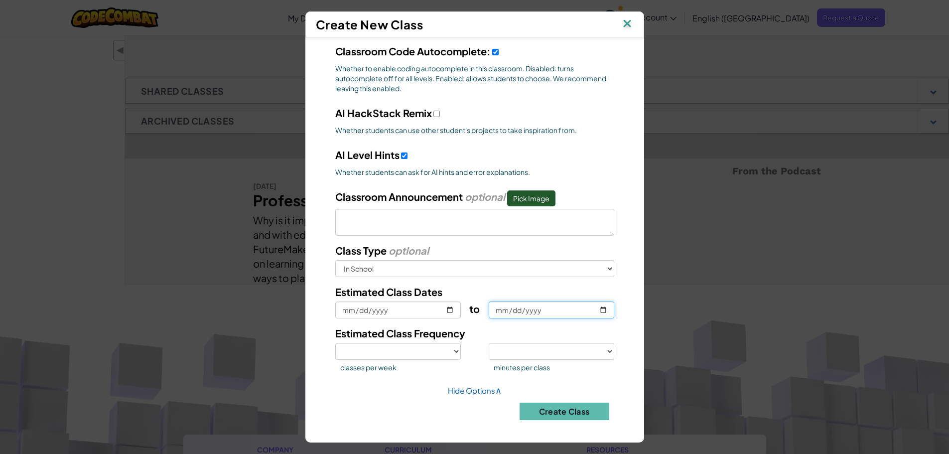
select select
type input "[DATE]"
select select
type input "[DATE]"
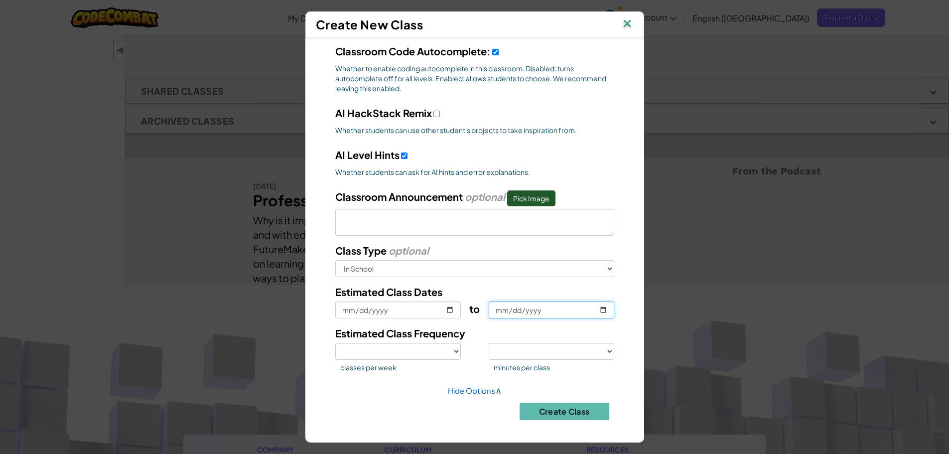
select select
type input "[DATE]"
select select
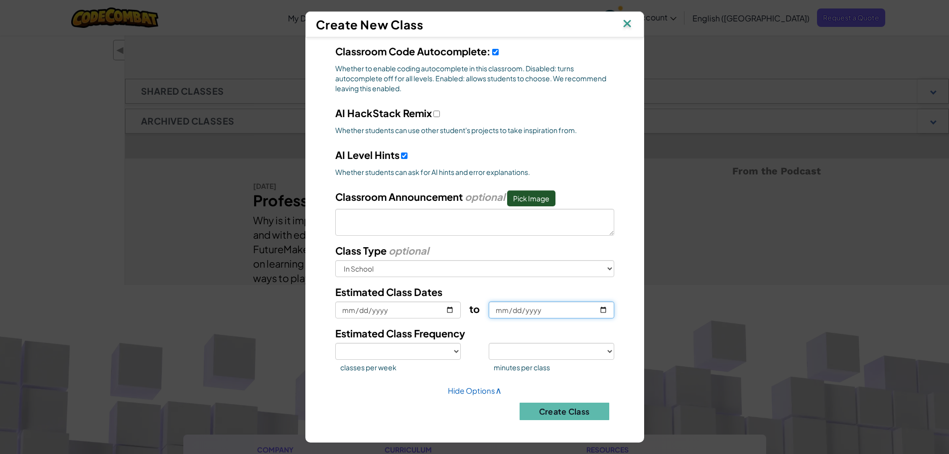
type input "[DATE]"
select select
type input "[DATE]"
select select
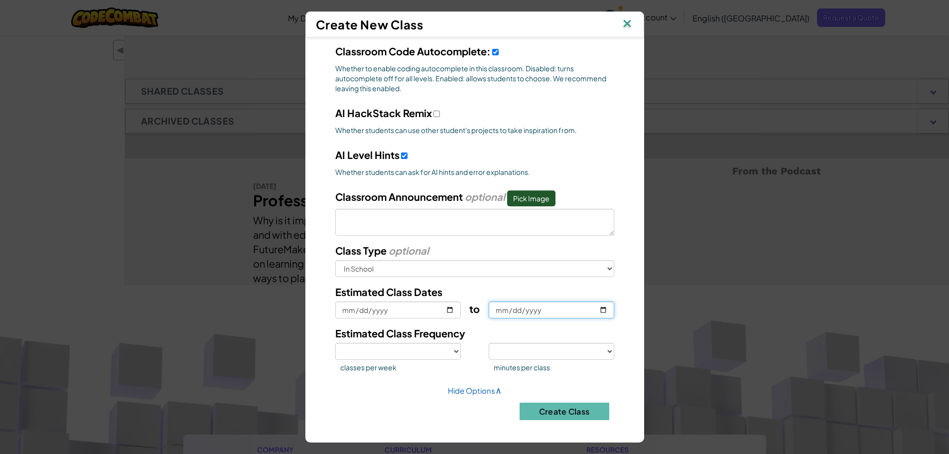
select select
type input "[DATE]"
select select
type input "[DATE]"
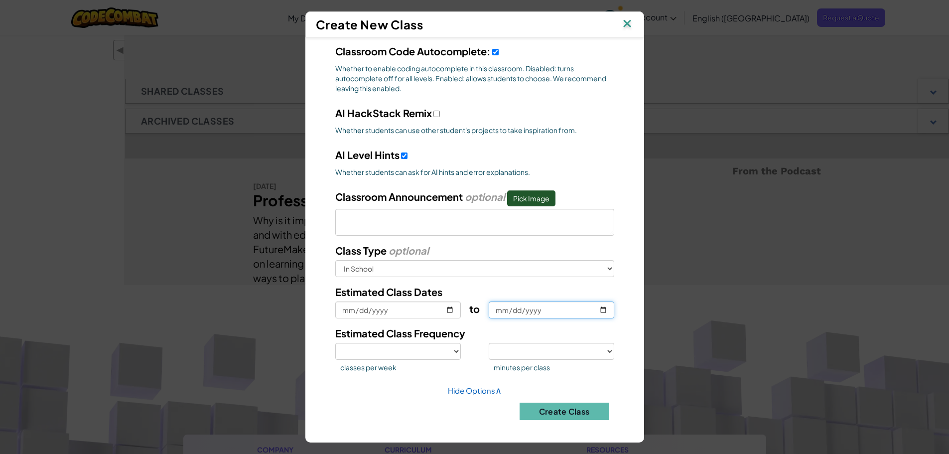
select select
type input "[DATE]"
select select
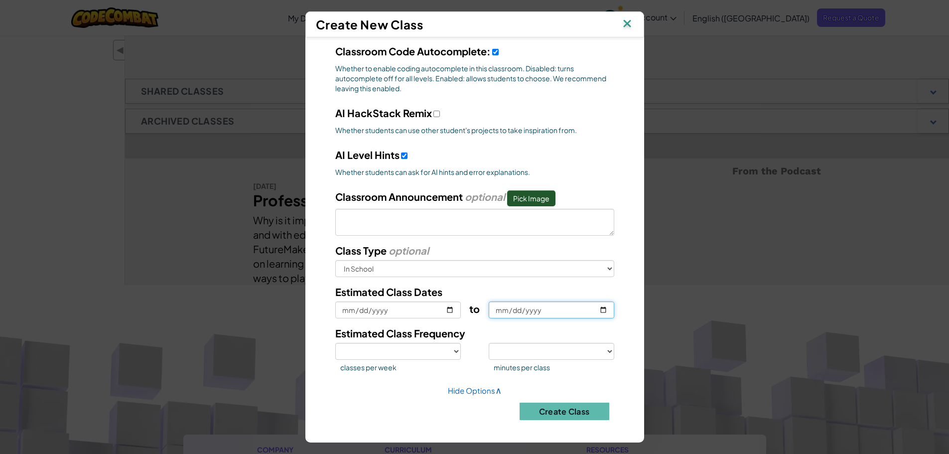
type input "[DATE]"
drag, startPoint x: 447, startPoint y: 350, endPoint x: 416, endPoint y: 355, distance: 31.7
click at [447, 350] on select "1 2 3 4 5" at bounding box center [398, 351] width 126 height 17
select select "2"
click at [335, 343] on select "1 2 3 4 5" at bounding box center [398, 351] width 126 height 17
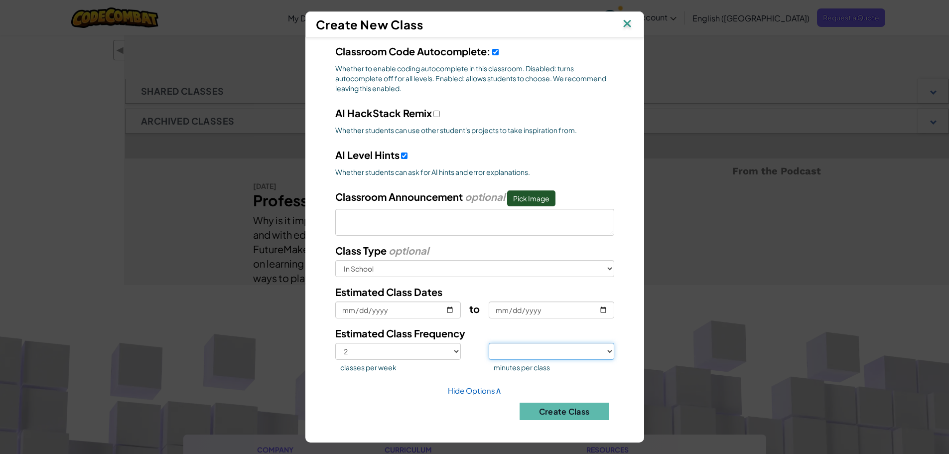
click at [538, 350] on select "<30 30 50 75 >75" at bounding box center [552, 351] width 126 height 17
select select "30"
click at [489, 343] on select "<30 30 50 75 >75" at bounding box center [552, 351] width 126 height 17
click at [556, 412] on button "Create Class" at bounding box center [565, 411] width 90 height 17
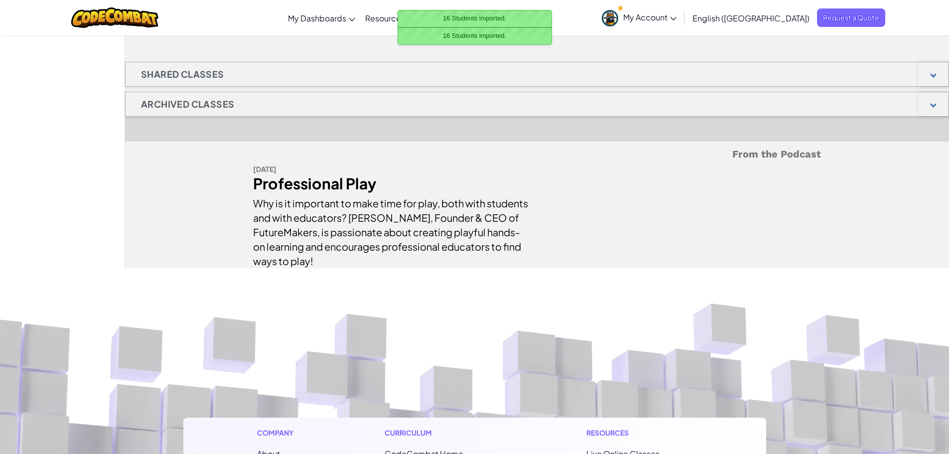
scroll to position [0, 0]
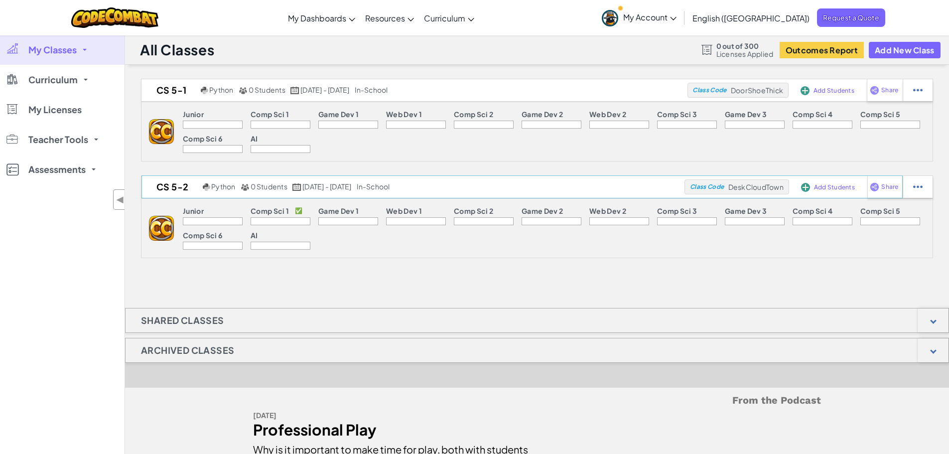
click at [746, 187] on span "DeskCloudTown" at bounding box center [755, 186] width 55 height 9
click at [747, 186] on span "DeskCloudTown" at bounding box center [755, 186] width 55 height 9
click at [746, 186] on span "DeskCloudTown" at bounding box center [755, 186] width 55 height 9
click at [715, 187] on span "Class Code" at bounding box center [707, 187] width 34 height 6
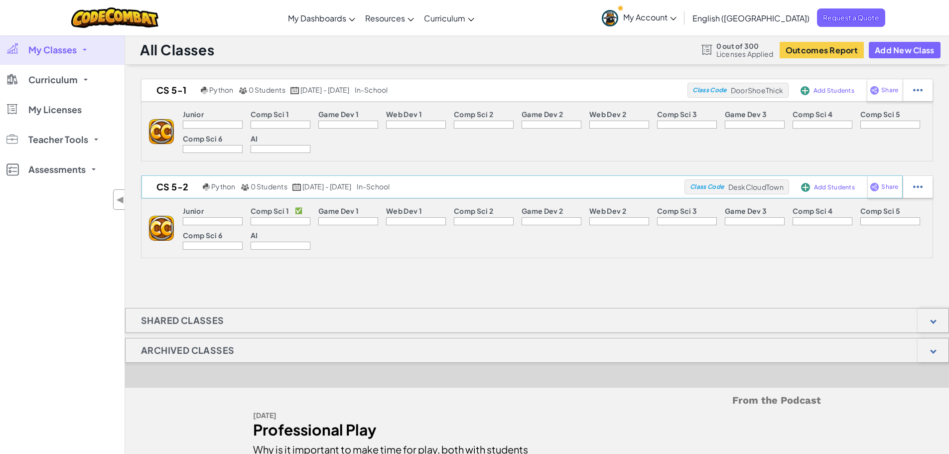
click at [707, 188] on span "Class Code" at bounding box center [707, 187] width 34 height 6
click at [730, 188] on span "DeskCloudTown" at bounding box center [755, 186] width 55 height 9
click at [815, 186] on span "Add Students" at bounding box center [834, 187] width 41 height 6
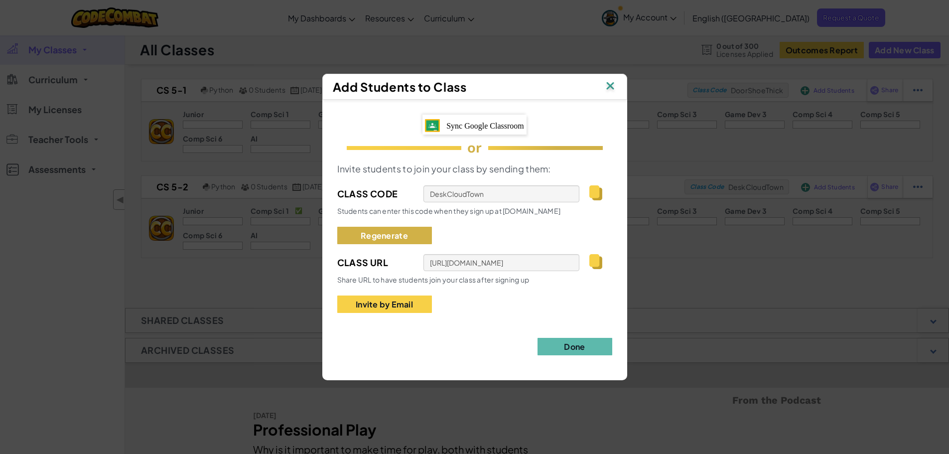
click at [389, 232] on button "Regenerate" at bounding box center [384, 235] width 95 height 17
type input "WinPowerChair"
type input "[URL][DOMAIN_NAME]"
click at [379, 229] on button "Regenerate" at bounding box center [384, 235] width 95 height 17
type input "OnlyBigPin"
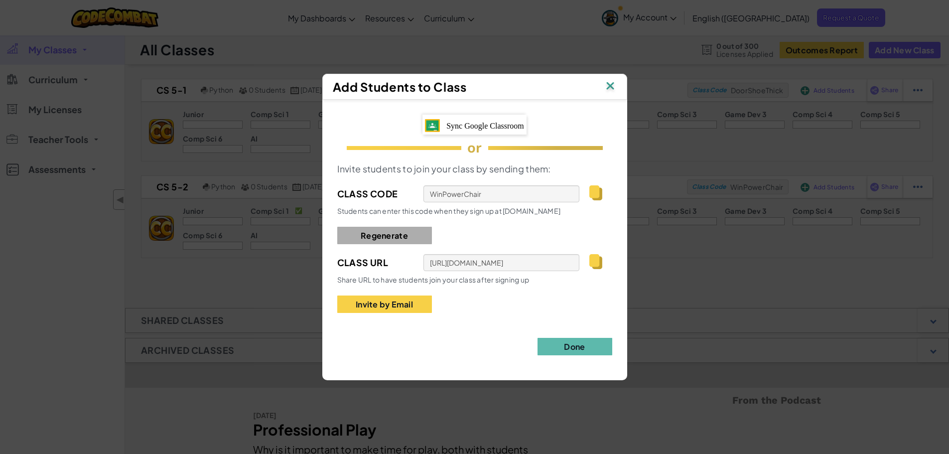
type input "[URL][DOMAIN_NAME]"
click at [577, 348] on button "Done" at bounding box center [575, 346] width 75 height 17
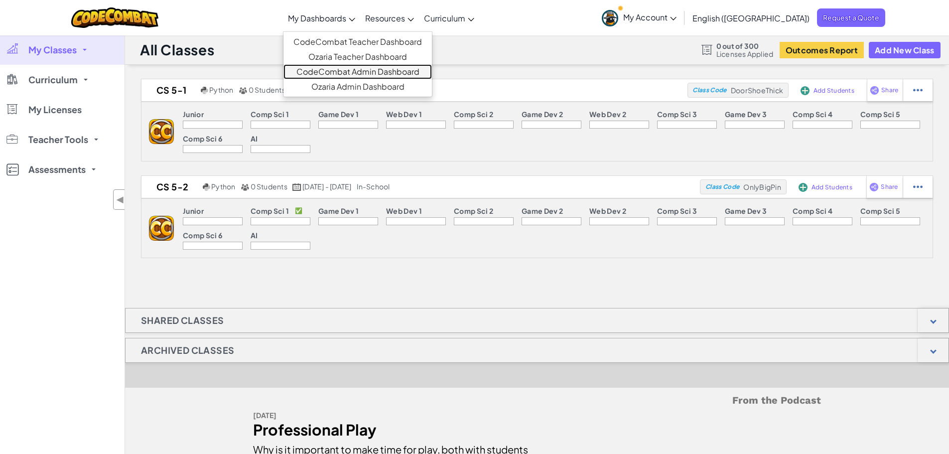
click at [432, 72] on link "CodeCombat Admin Dashboard" at bounding box center [357, 71] width 148 height 15
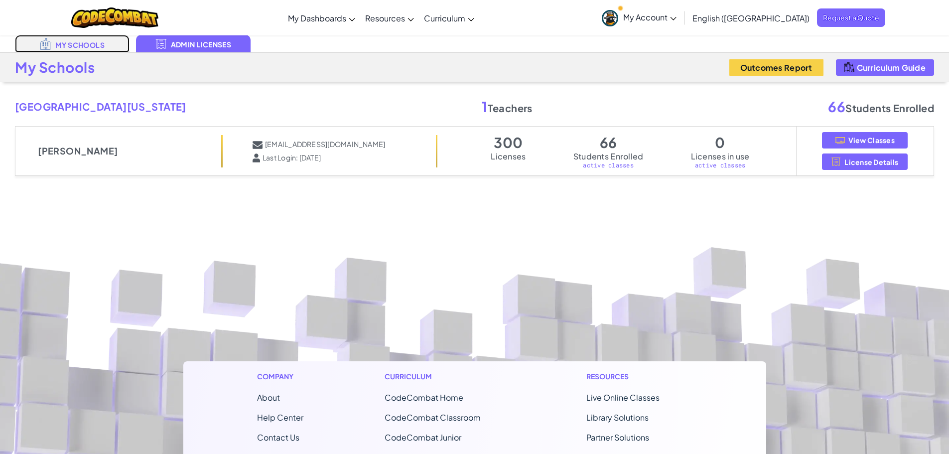
click at [72, 43] on link "My Schools" at bounding box center [72, 43] width 115 height 17
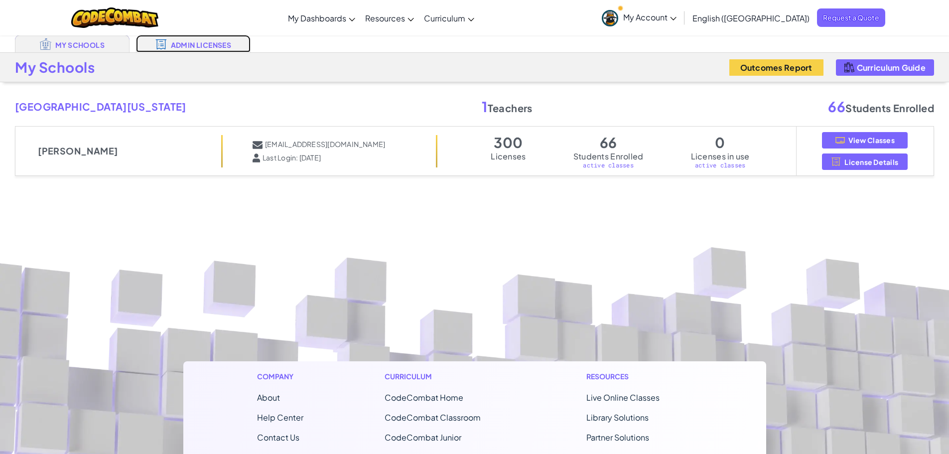
click at [180, 42] on link "Admin Licenses" at bounding box center [193, 43] width 115 height 17
